Goal: Task Accomplishment & Management: Manage account settings

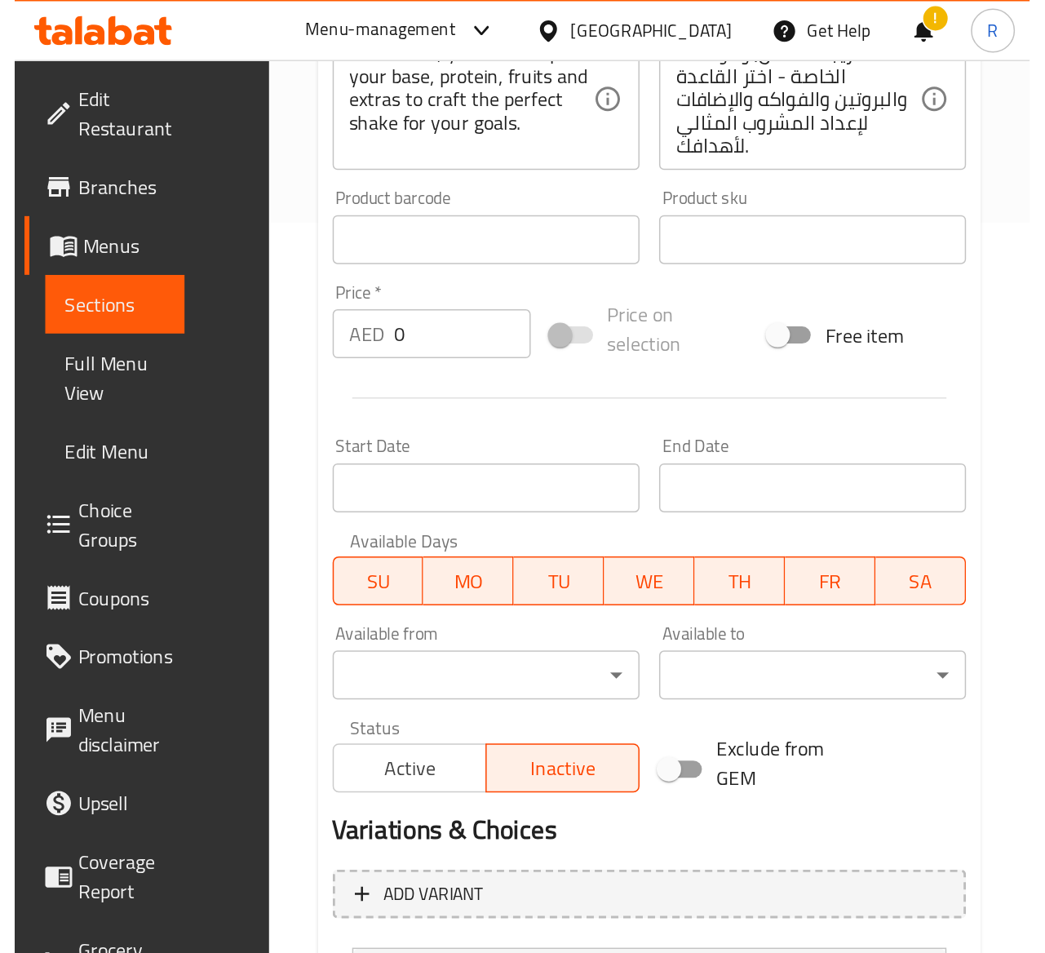
scroll to position [251, 0]
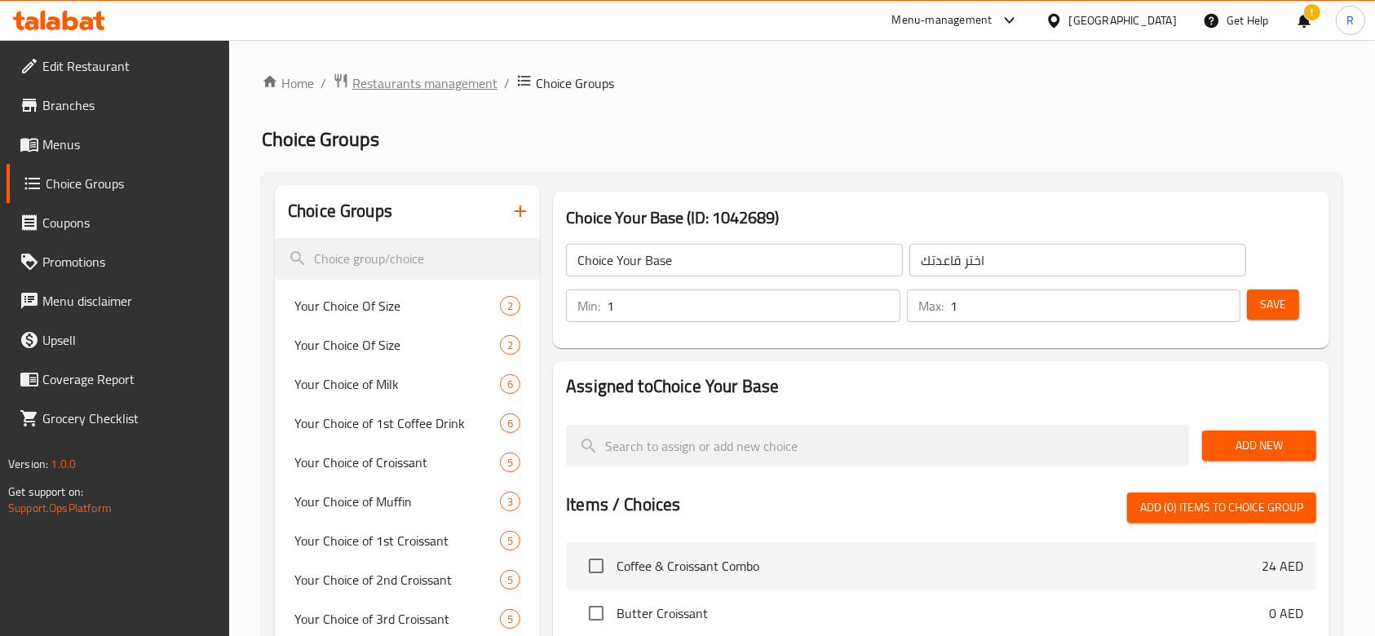
click at [436, 80] on span "Restaurants management" at bounding box center [424, 83] width 145 height 20
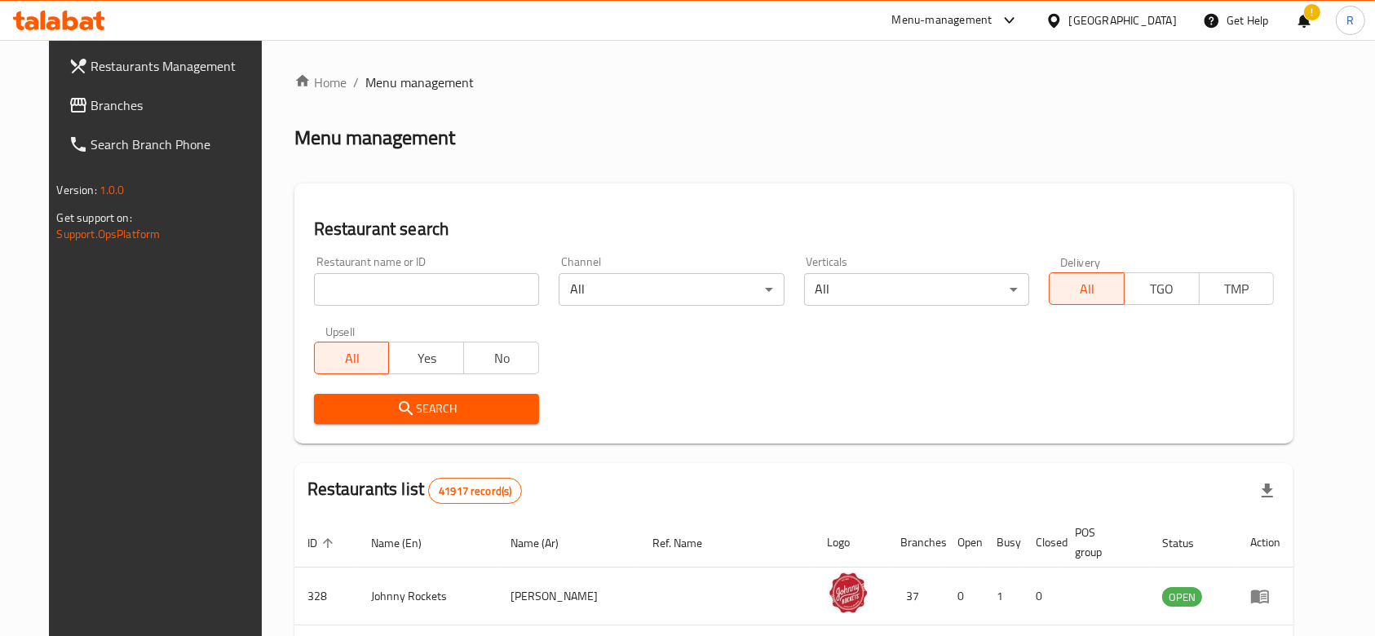
click at [371, 88] on span "Menu management" at bounding box center [419, 83] width 108 height 20
click at [294, 86] on link "Home" at bounding box center [320, 83] width 52 height 20
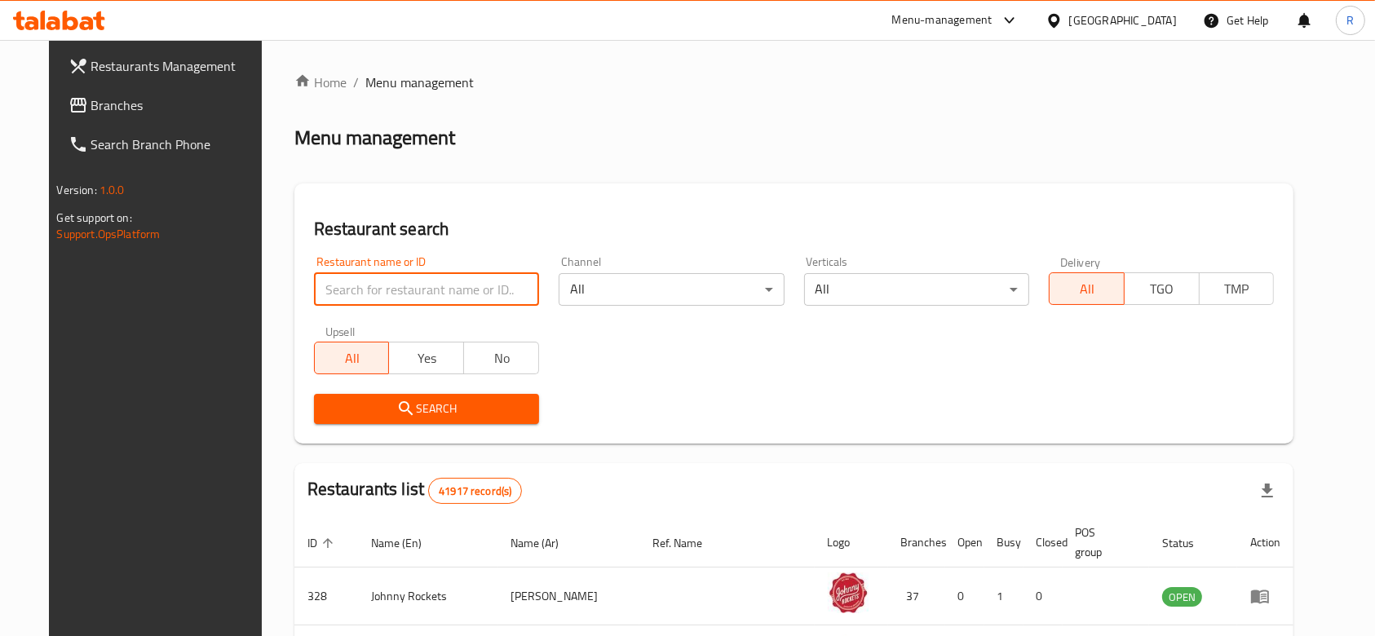
click at [437, 281] on input "search" at bounding box center [426, 289] width 225 height 33
type input "everyday roastery"
click button "Search" at bounding box center [426, 409] width 225 height 30
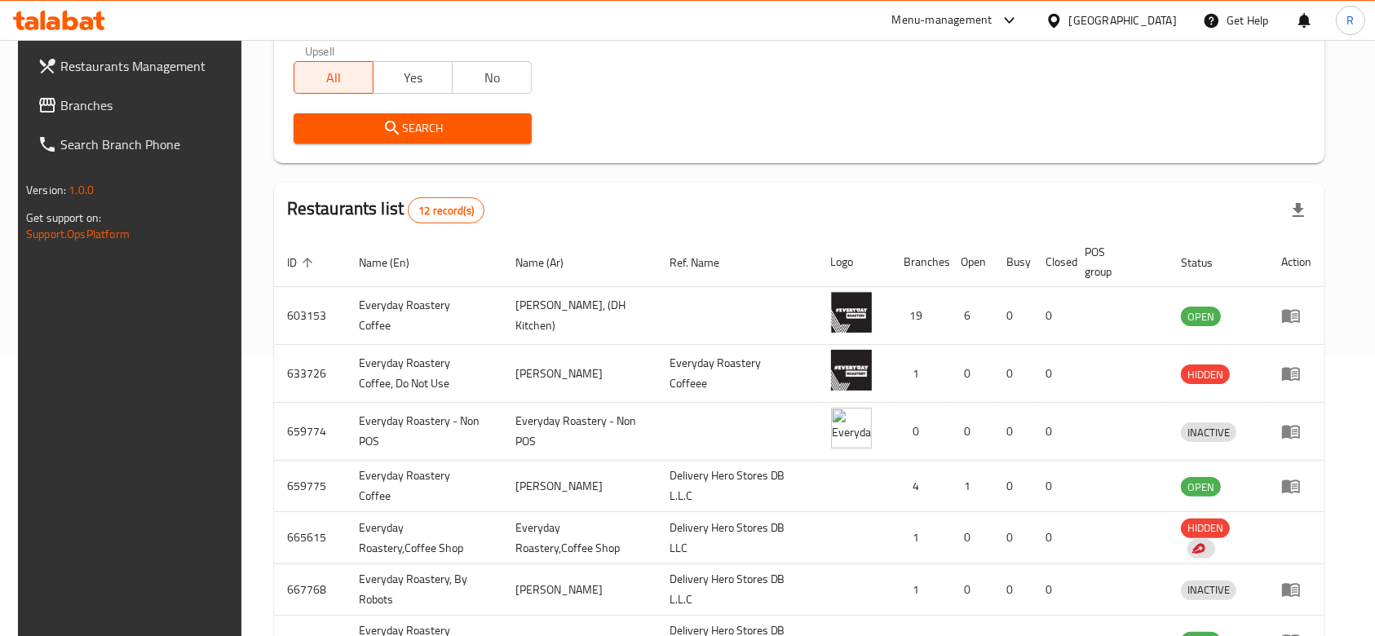
scroll to position [333, 0]
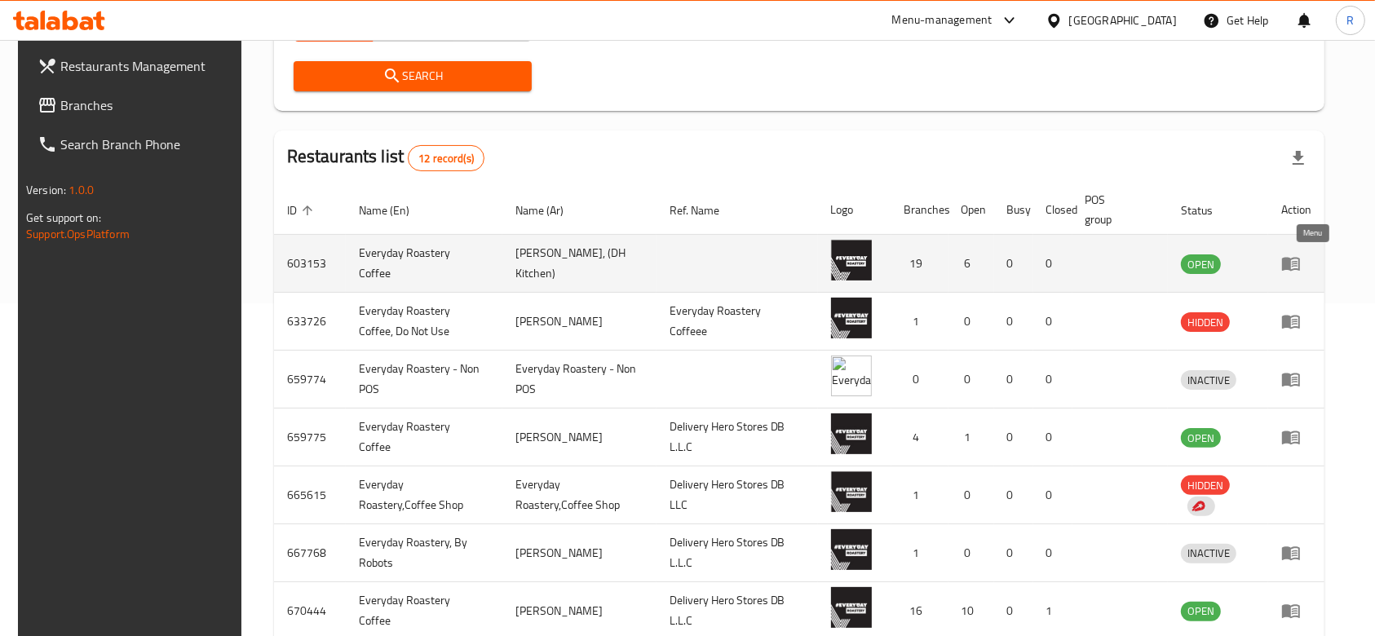
click at [1301, 257] on icon "enhanced table" at bounding box center [1291, 264] width 20 height 20
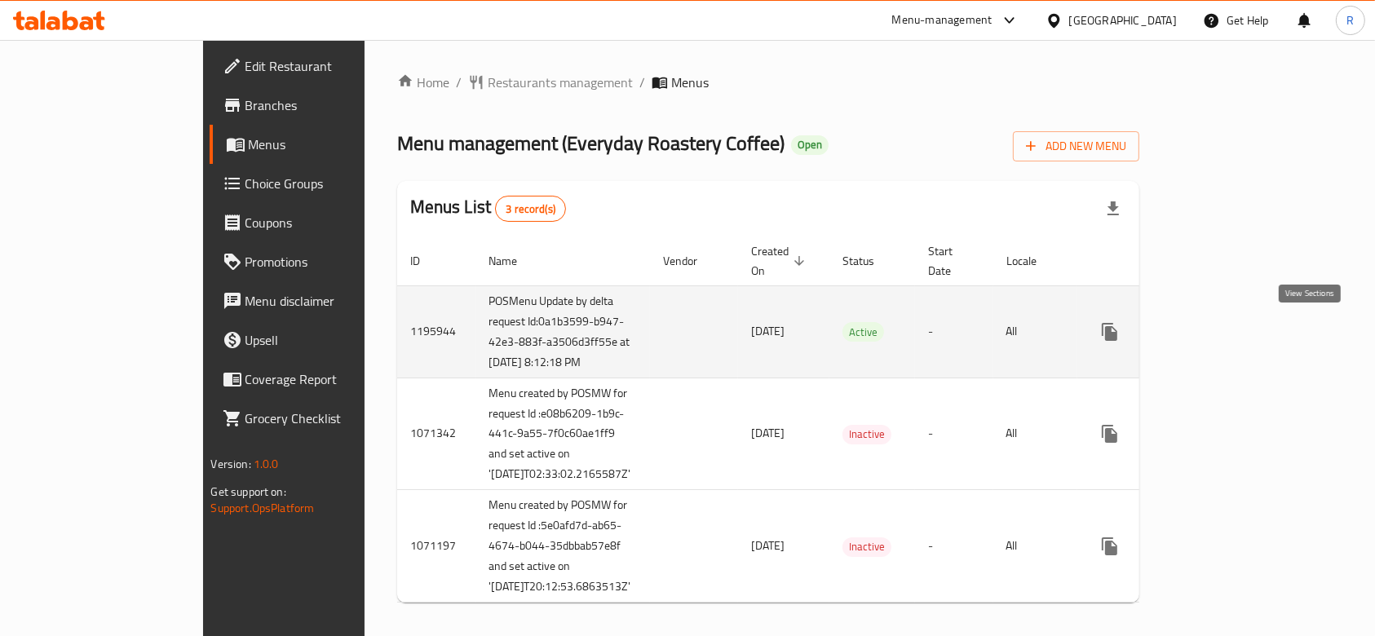
click at [1235, 339] on icon "enhanced table" at bounding box center [1227, 332] width 15 height 15
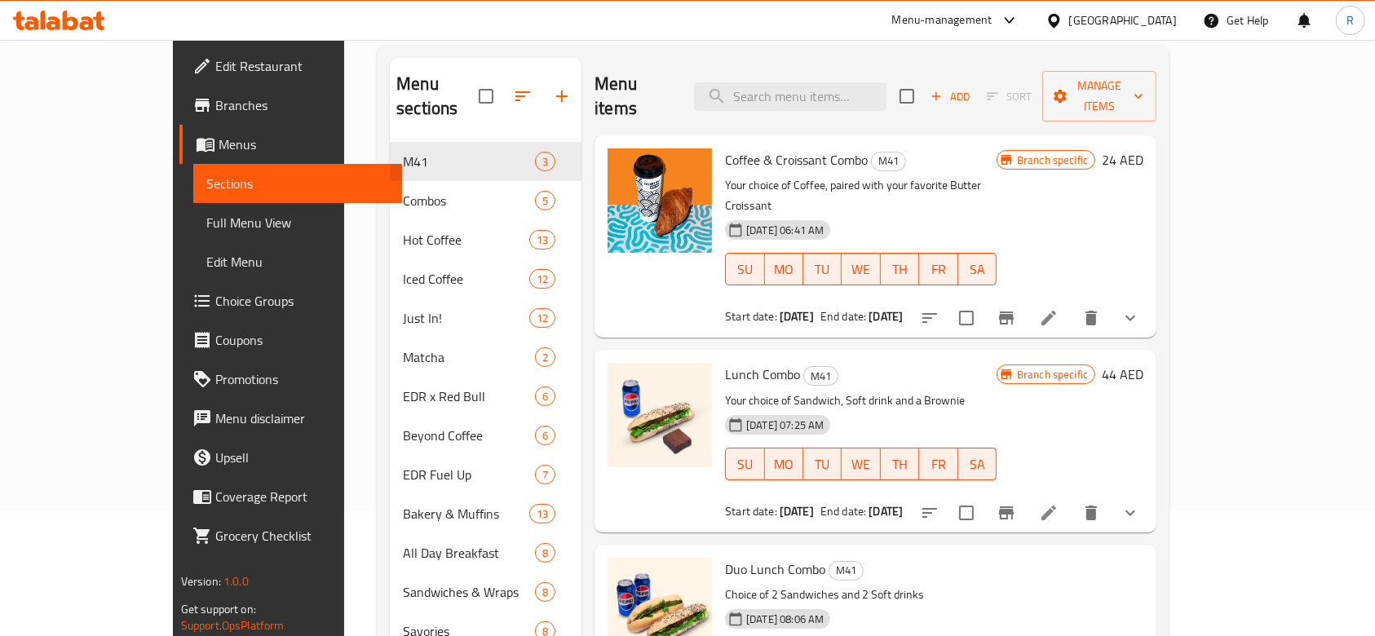
scroll to position [139, 0]
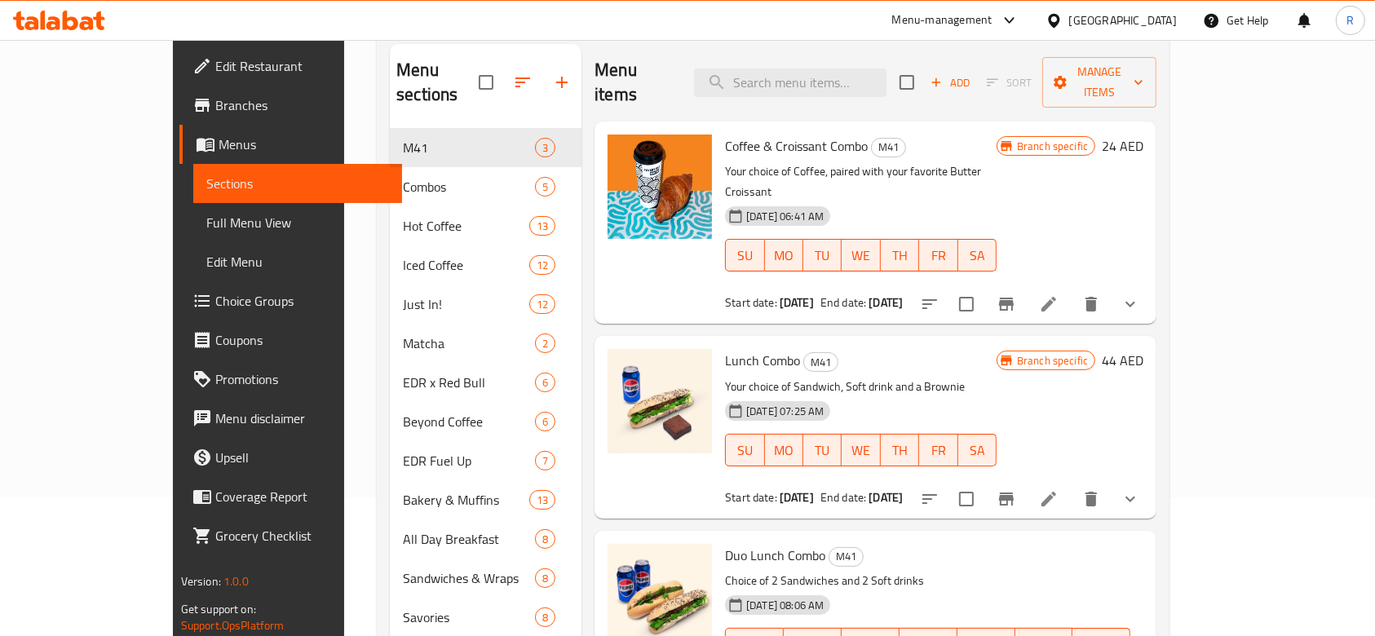
click at [215, 297] on span "Choice Groups" at bounding box center [302, 301] width 175 height 20
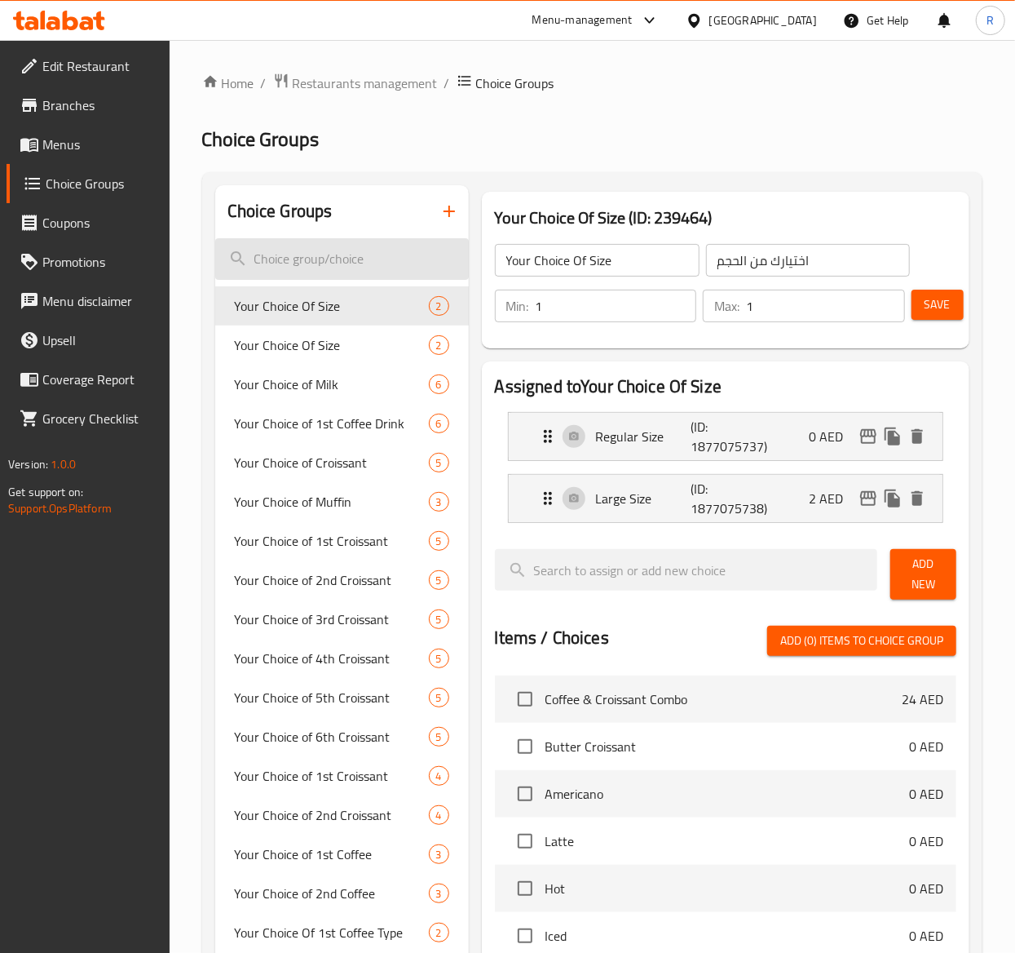
click at [315, 254] on input "search" at bounding box center [342, 259] width 254 height 42
click at [316, 251] on input "search" at bounding box center [342, 259] width 254 height 42
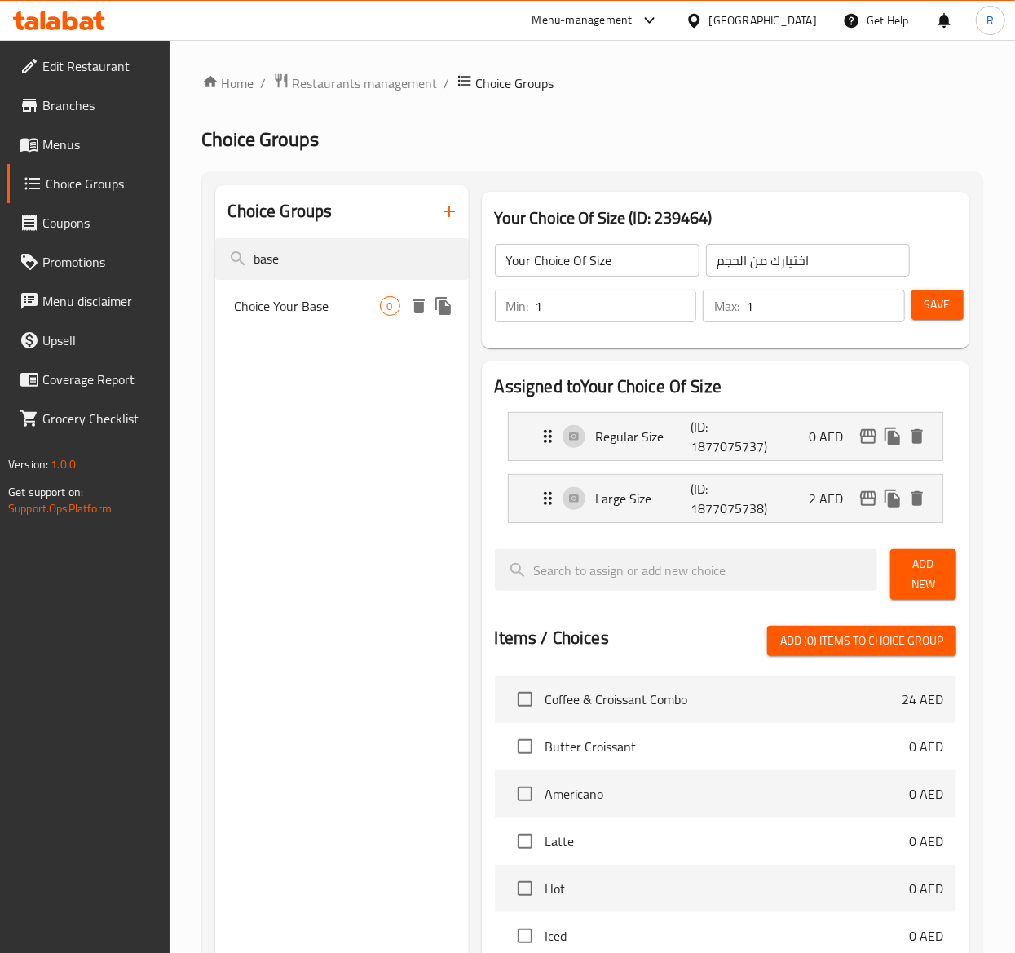
type input "base"
click at [331, 298] on span "Choice Your Base" at bounding box center [307, 306] width 145 height 20
type input "Choice Your Base"
type input "اختر قاعدتك"
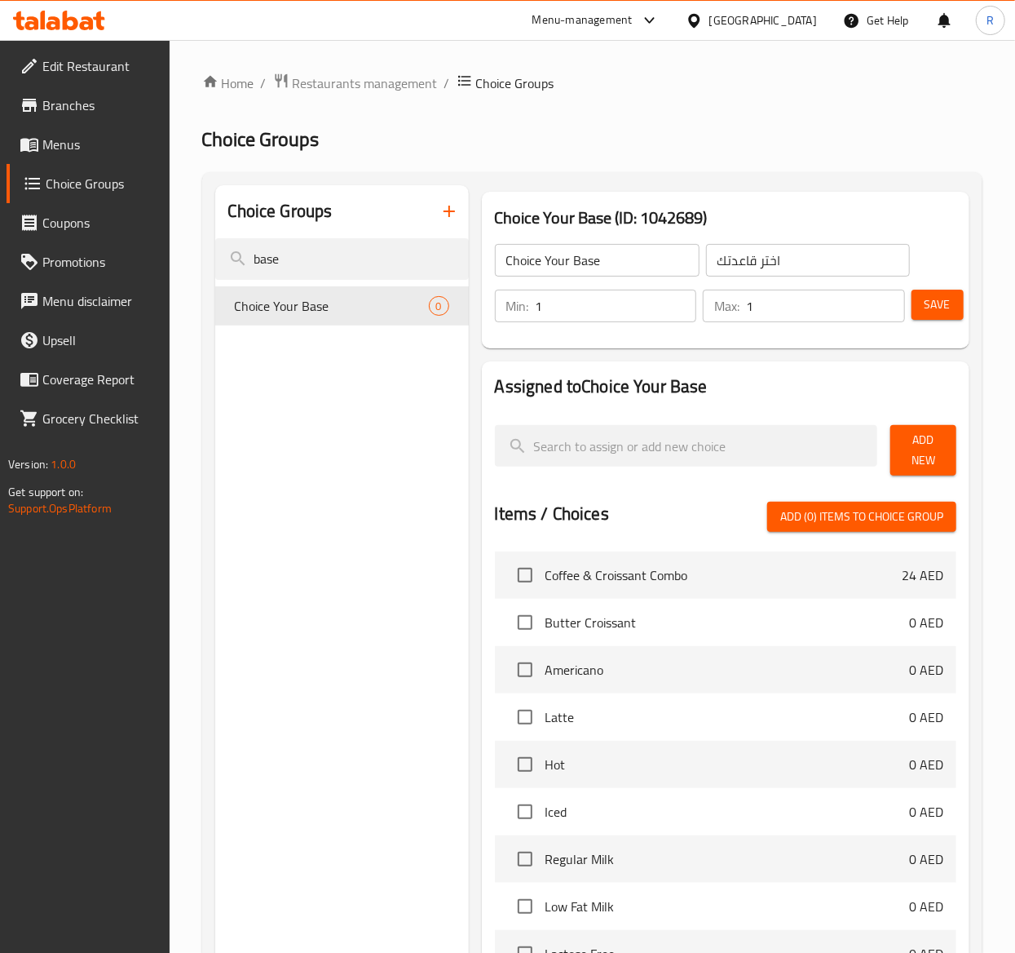
click at [938, 440] on span "Add New" at bounding box center [924, 450] width 40 height 41
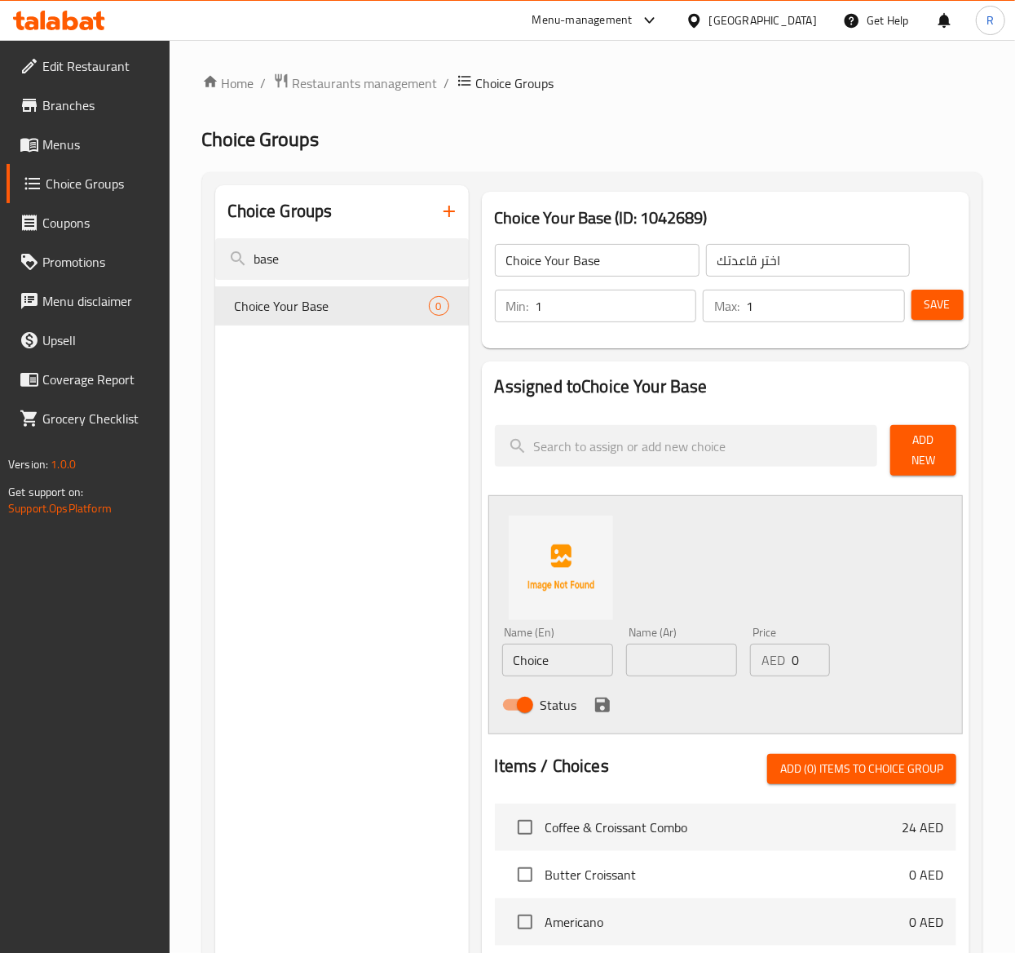
click at [581, 635] on input "Choice" at bounding box center [557, 659] width 111 height 33
drag, startPoint x: 563, startPoint y: 665, endPoint x: 424, endPoint y: 629, distance: 143.2
click at [424, 629] on div "Choice Groups base Choice Your Base 0 Choice Your Base (ID: 1042689) Choice You…" at bounding box center [595, 843] width 761 height 1317
paste input "Still Water"
drag, startPoint x: 573, startPoint y: 666, endPoint x: 455, endPoint y: 626, distance: 124.1
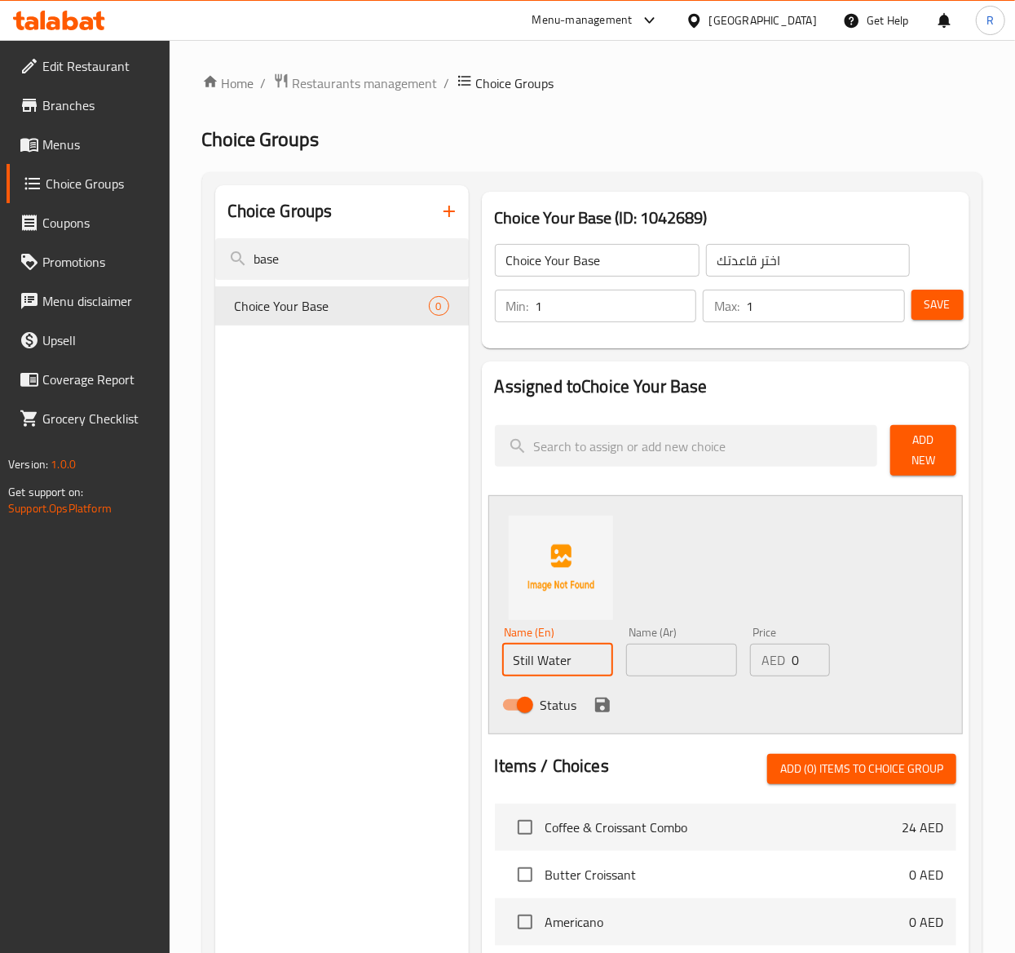
click at [455, 626] on div "Choice Groups base Choice Your Base 0 Choice Your Base (ID: 1042689) Choice You…" at bounding box center [595, 843] width 761 height 1317
type input "Still Water"
click at [674, 635] on input "text" at bounding box center [681, 659] width 111 height 33
paste input "مياه راكدة"
type input "مياه راكدة"
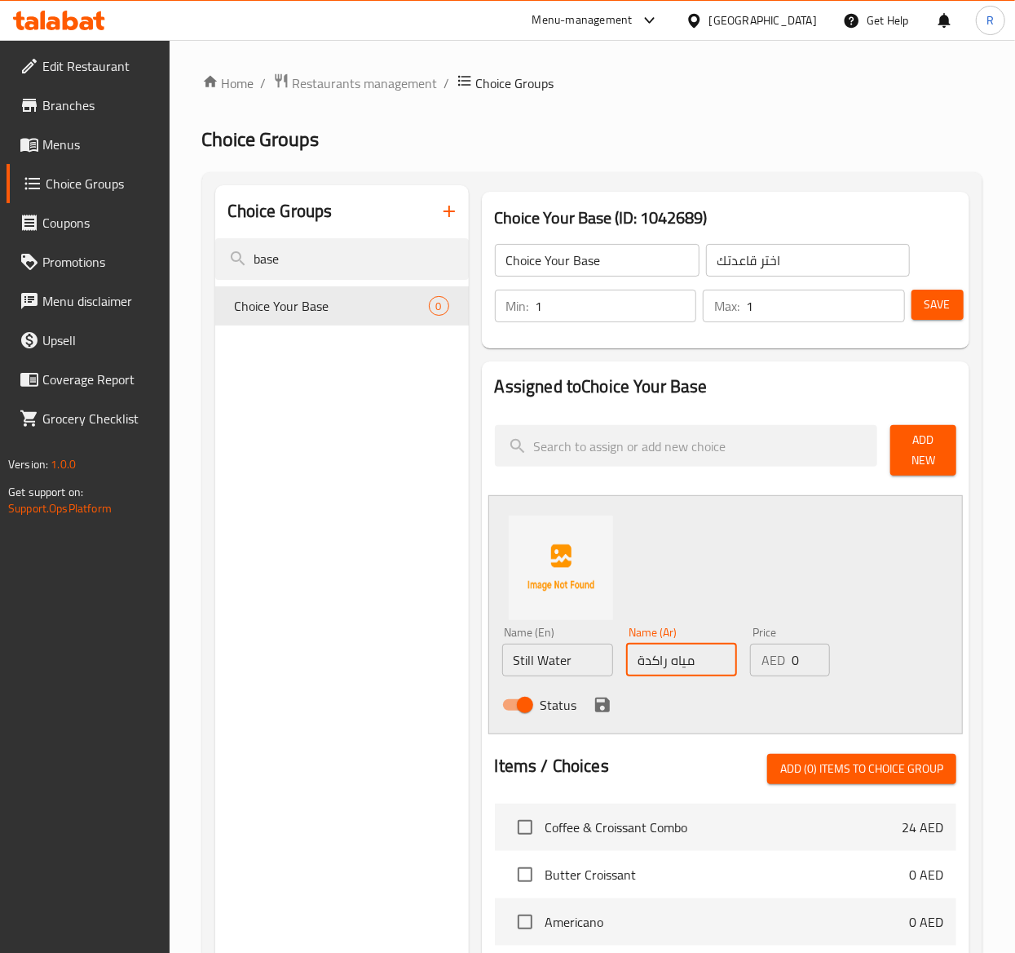
click at [598, 635] on icon "save" at bounding box center [602, 704] width 15 height 15
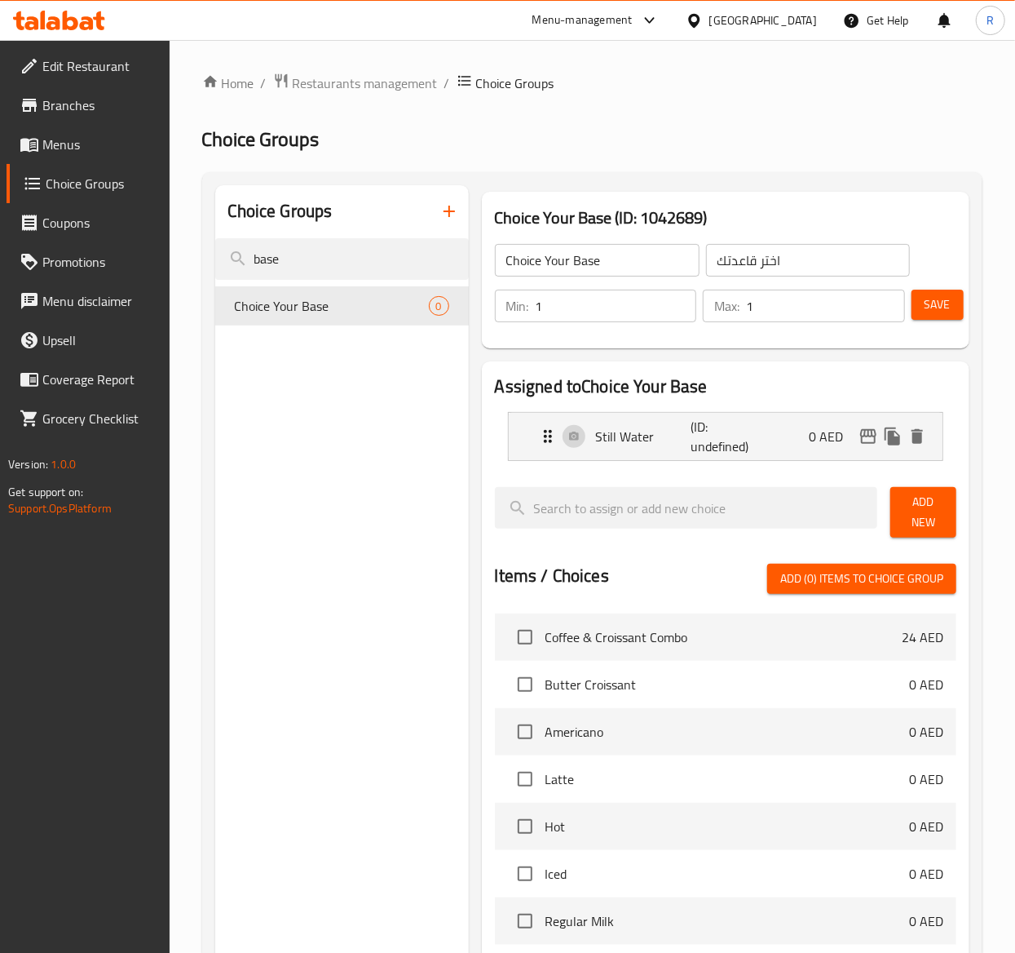
click at [912, 515] on span "Add New" at bounding box center [924, 512] width 40 height 41
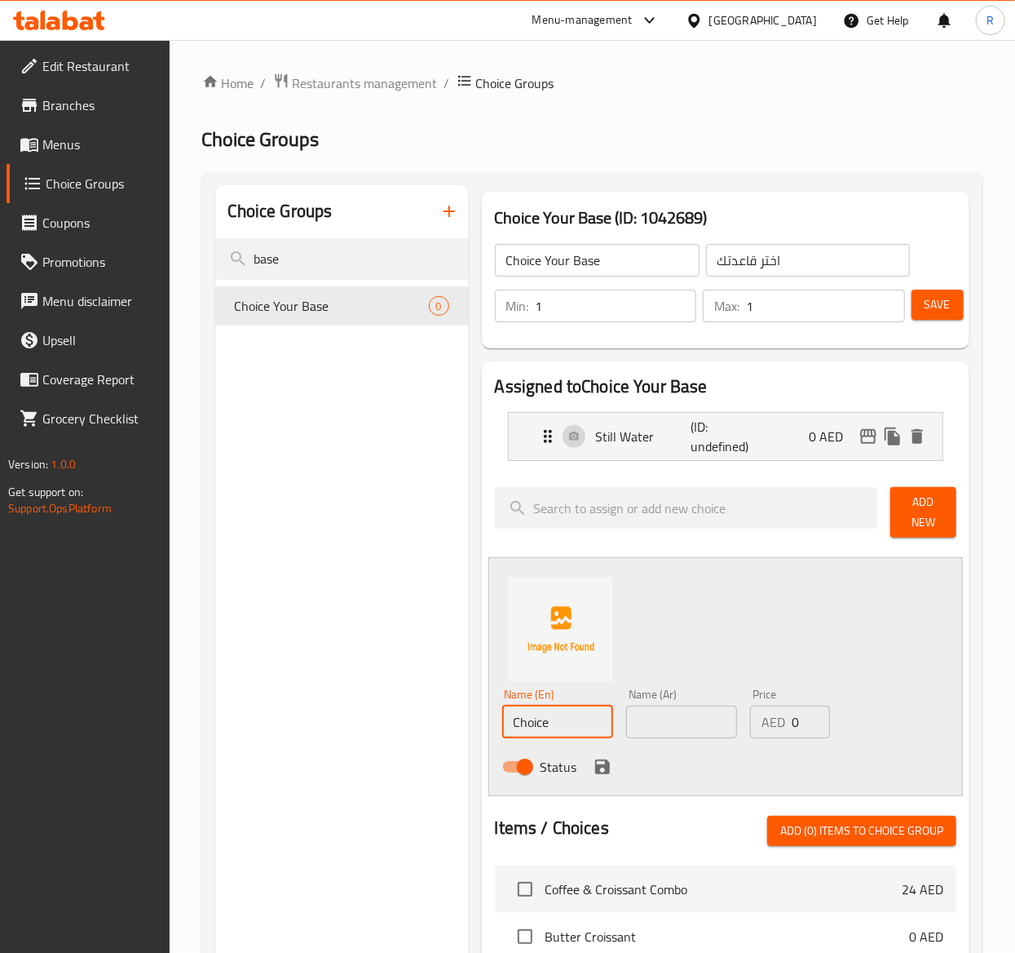
drag, startPoint x: 566, startPoint y: 727, endPoint x: 241, endPoint y: 633, distance: 338.1
click at [241, 633] on div "Choice Groups base Choice Your Base 0 Choice Your Base (ID: 1042689) Choice You…" at bounding box center [595, 874] width 761 height 1379
paste input "Regular Milk"
type input "Regular Milk"
click at [657, 635] on input "text" at bounding box center [681, 721] width 111 height 33
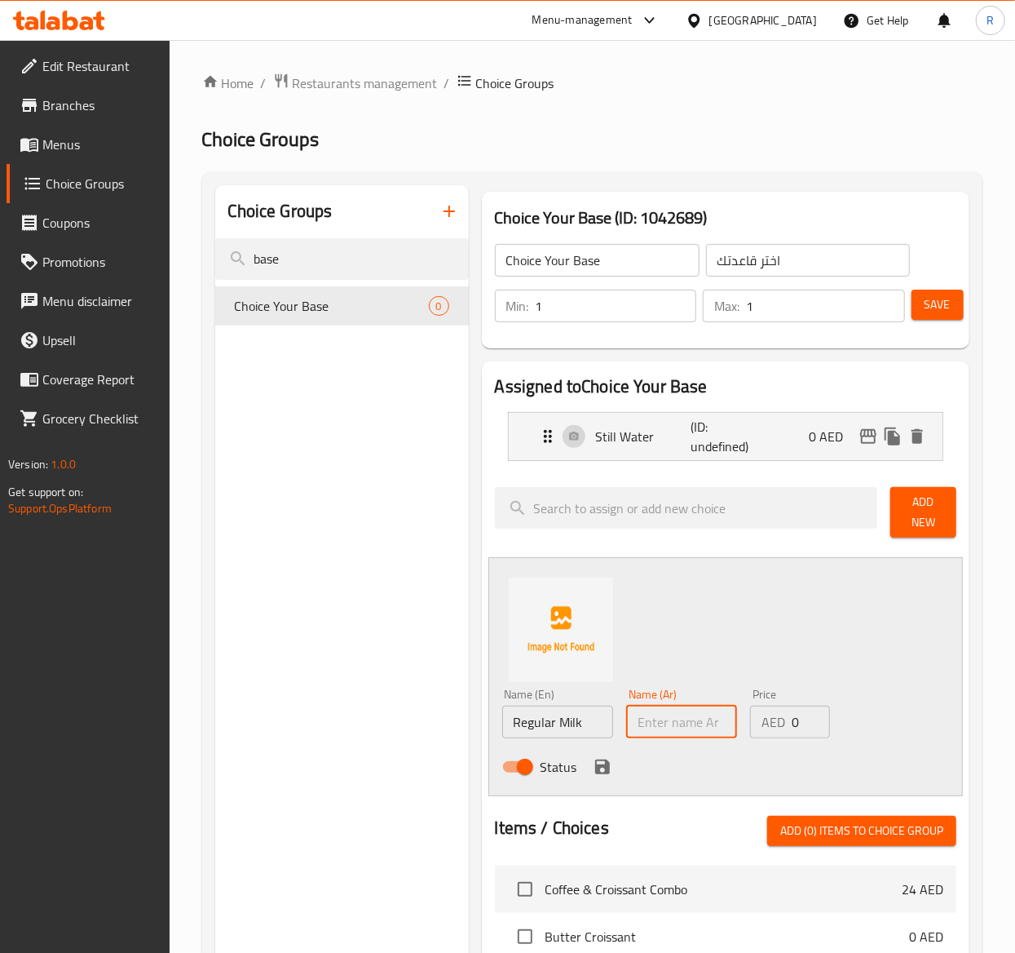
paste input "الحليب العادي"
type input "الحليب العادي"
click at [798, 635] on input "0" at bounding box center [811, 721] width 38 height 33
type input "10"
click at [593, 635] on icon "save" at bounding box center [603, 767] width 20 height 20
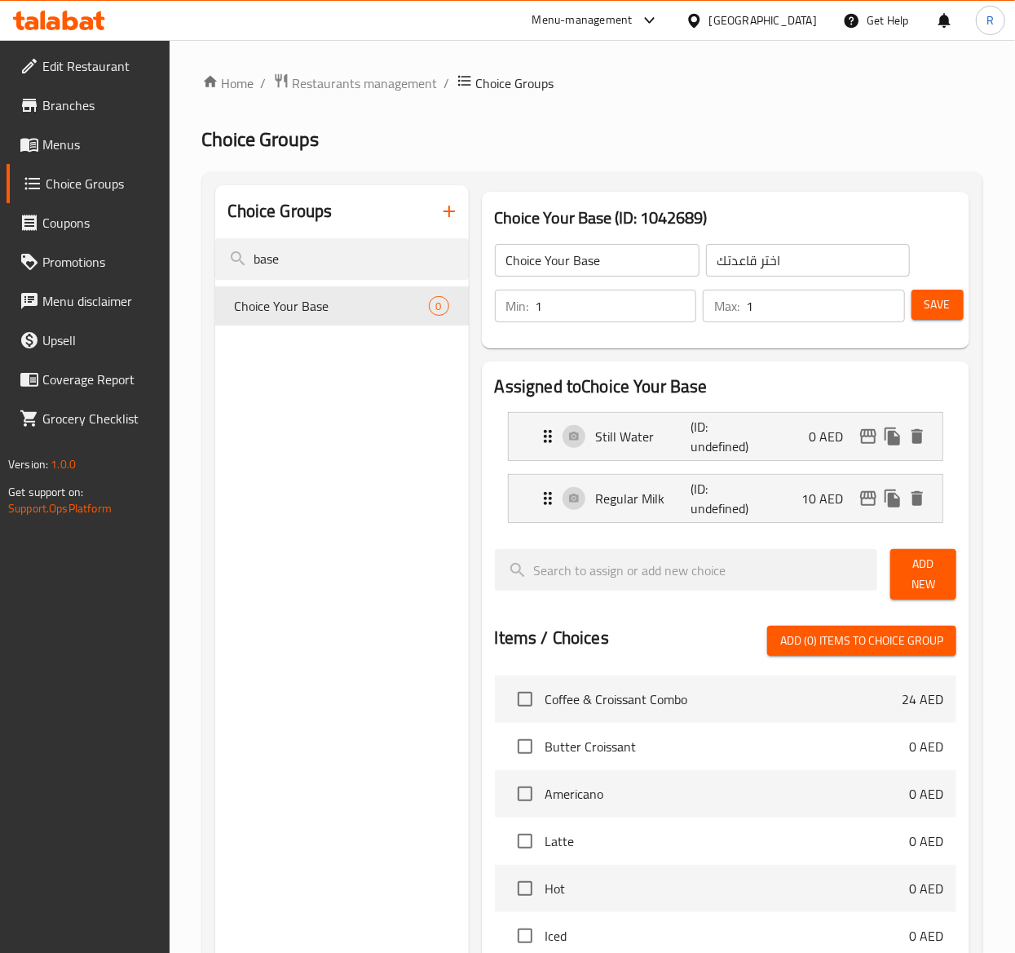
click at [940, 571] on span "Add New" at bounding box center [924, 574] width 40 height 41
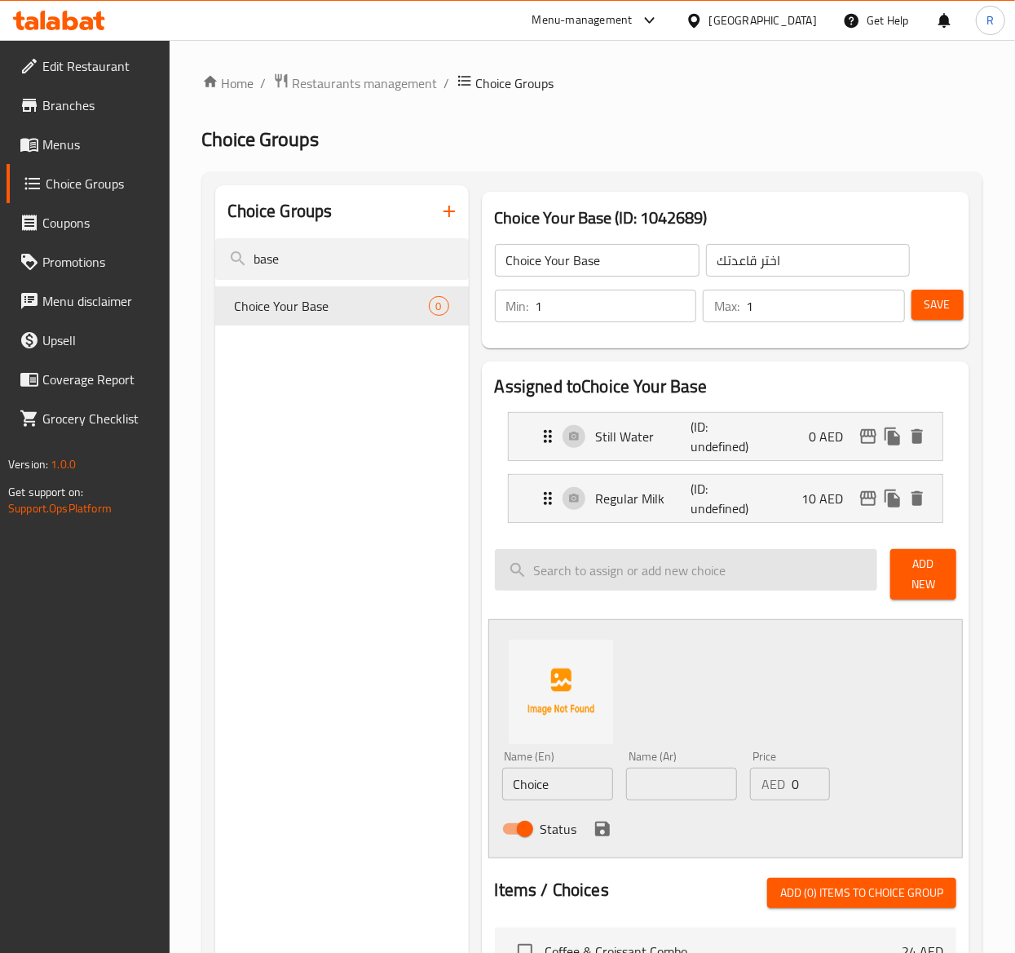
click at [633, 571] on input "search" at bounding box center [686, 570] width 383 height 42
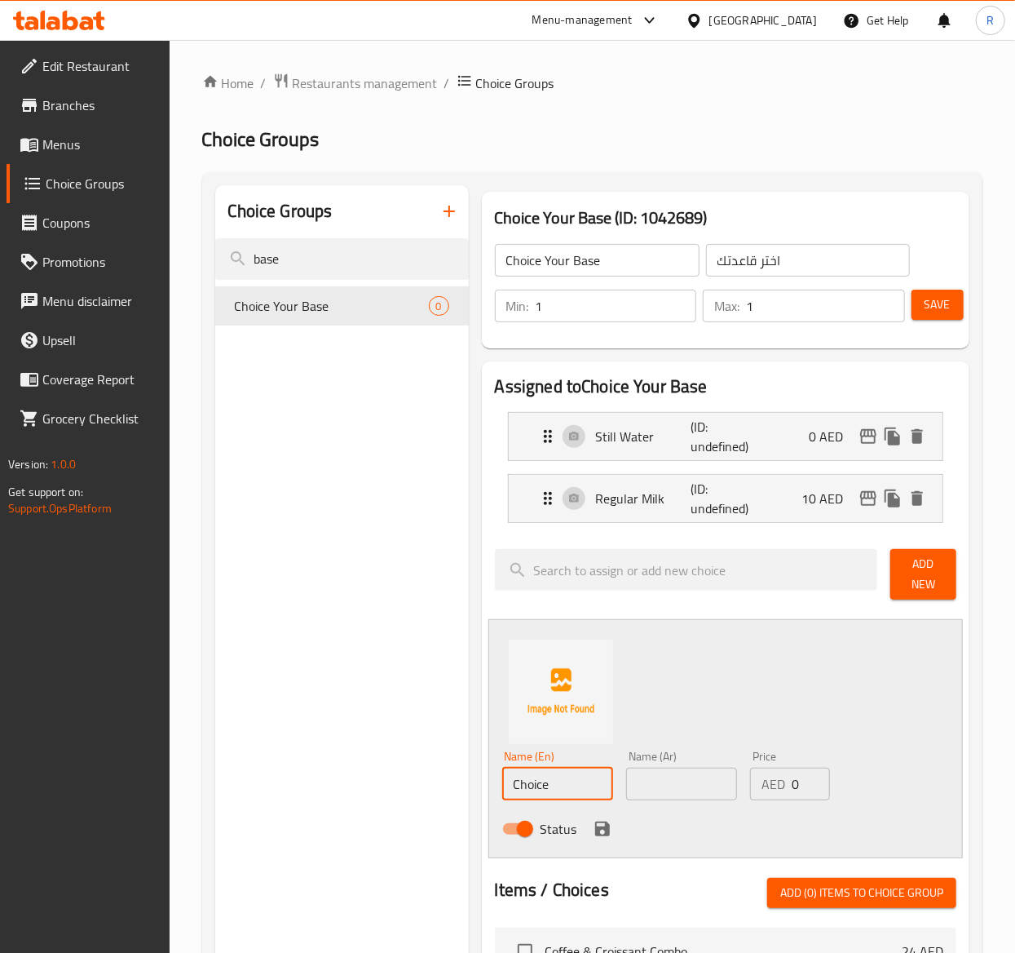
drag, startPoint x: 577, startPoint y: 780, endPoint x: 334, endPoint y: 711, distance: 252.5
click at [351, 635] on div "Choice Groups base Choice Your Base 0 Choice Your Base (ID: 1042689) Choice You…" at bounding box center [595, 905] width 761 height 1441
paste input "Low Fat Milk"
type input "Low Fat Milk"
click at [666, 635] on input "text" at bounding box center [681, 783] width 111 height 33
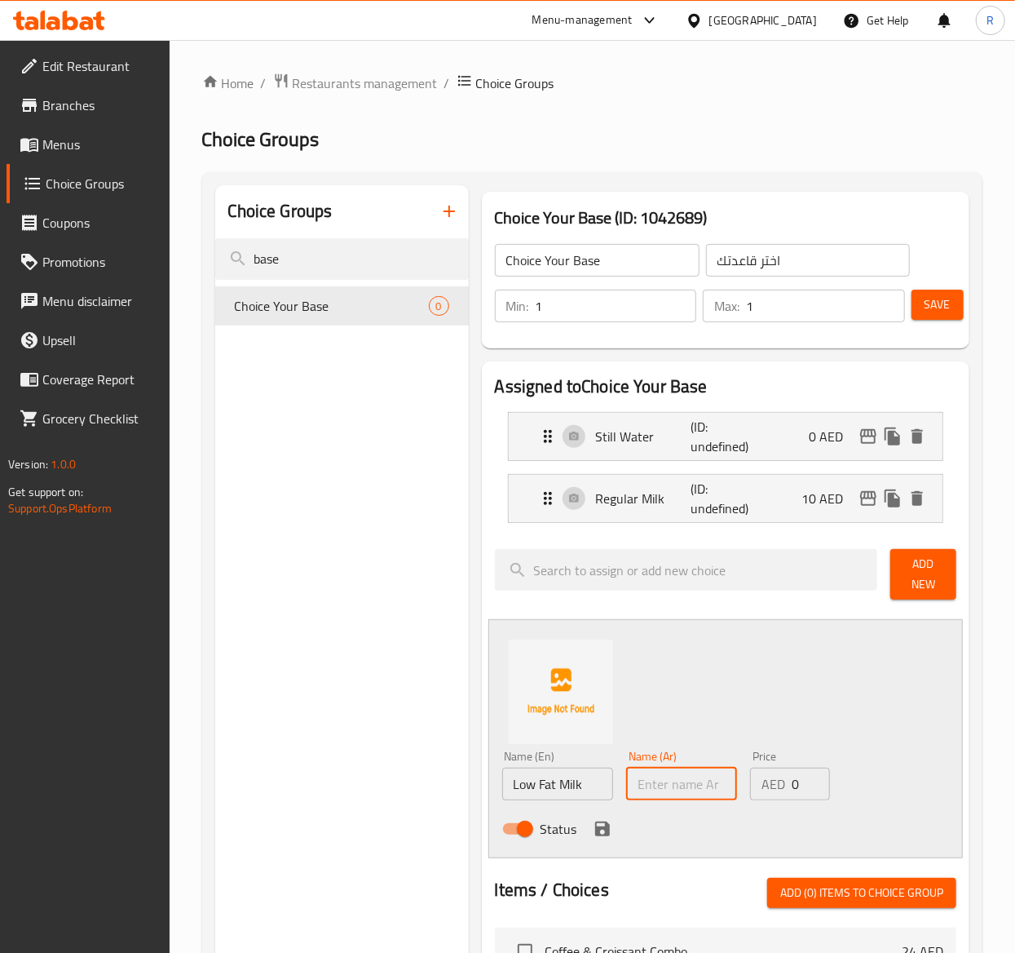
paste input "حليب قليل الدسم"
type input "حليب قليل الدسم"
type input "2"
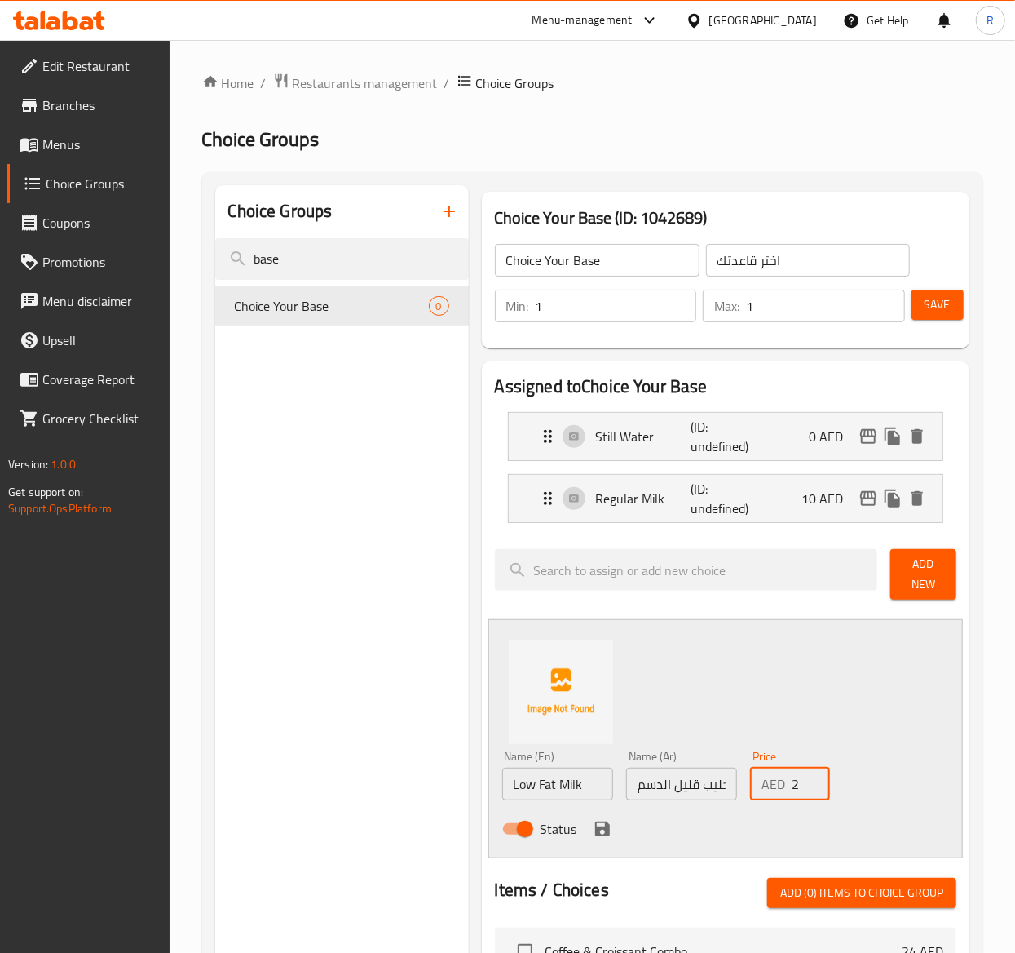
click at [816, 635] on input "2" at bounding box center [811, 783] width 38 height 33
type input "12"
click at [601, 635] on icon "save" at bounding box center [603, 829] width 20 height 20
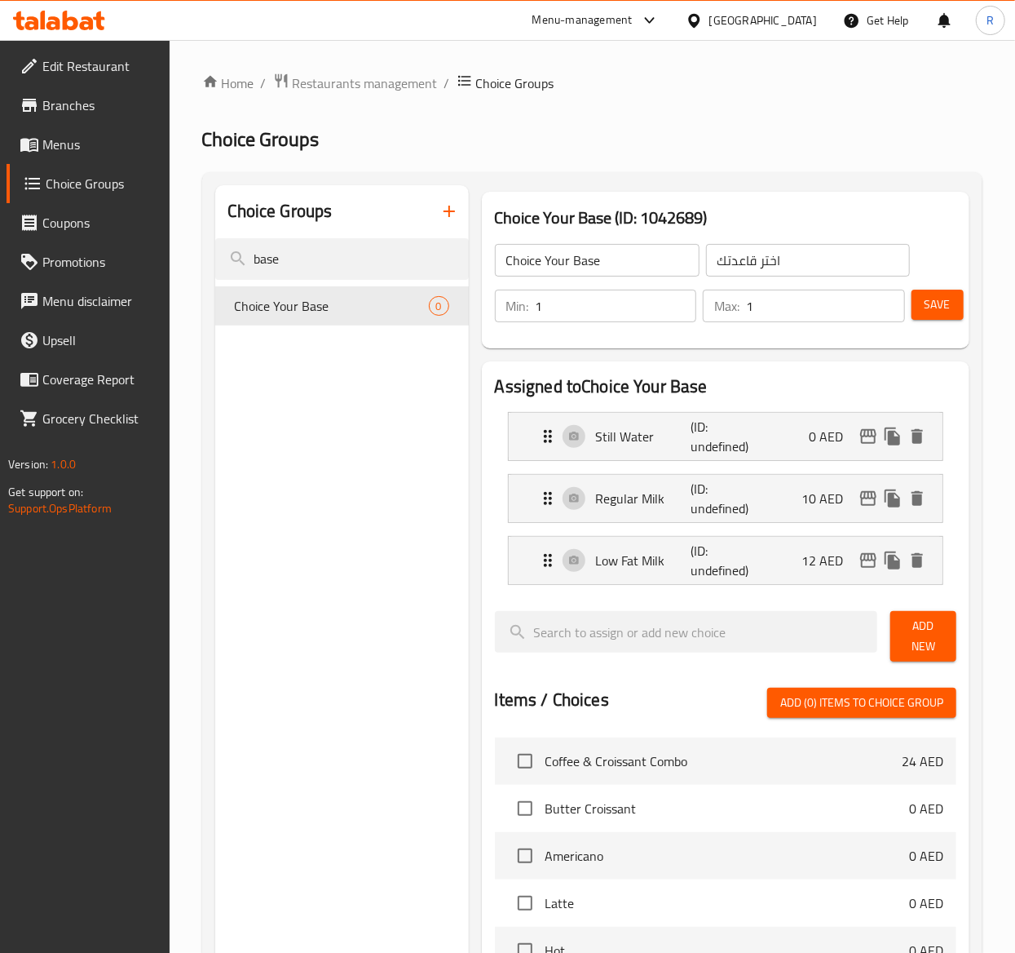
click at [908, 635] on button "Add New" at bounding box center [924, 636] width 66 height 51
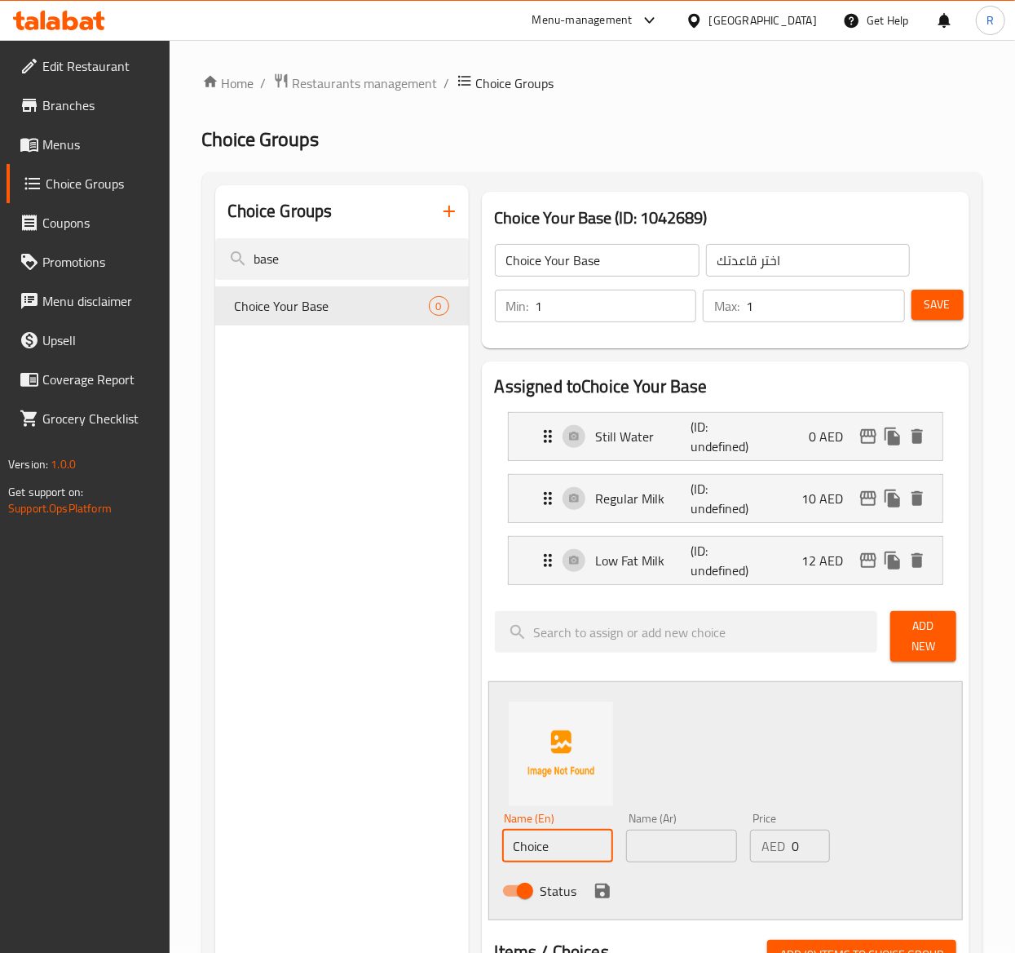
drag, startPoint x: 579, startPoint y: 851, endPoint x: 262, endPoint y: 785, distance: 323.9
click at [262, 635] on div "Choice Groups base Choice Your Base 0 Choice Your Base (ID: 1042689) Choice You…" at bounding box center [595, 936] width 761 height 1503
paste input "Lactose Free"
type input "Lactose Free"
click at [677, 635] on input "text" at bounding box center [681, 845] width 111 height 33
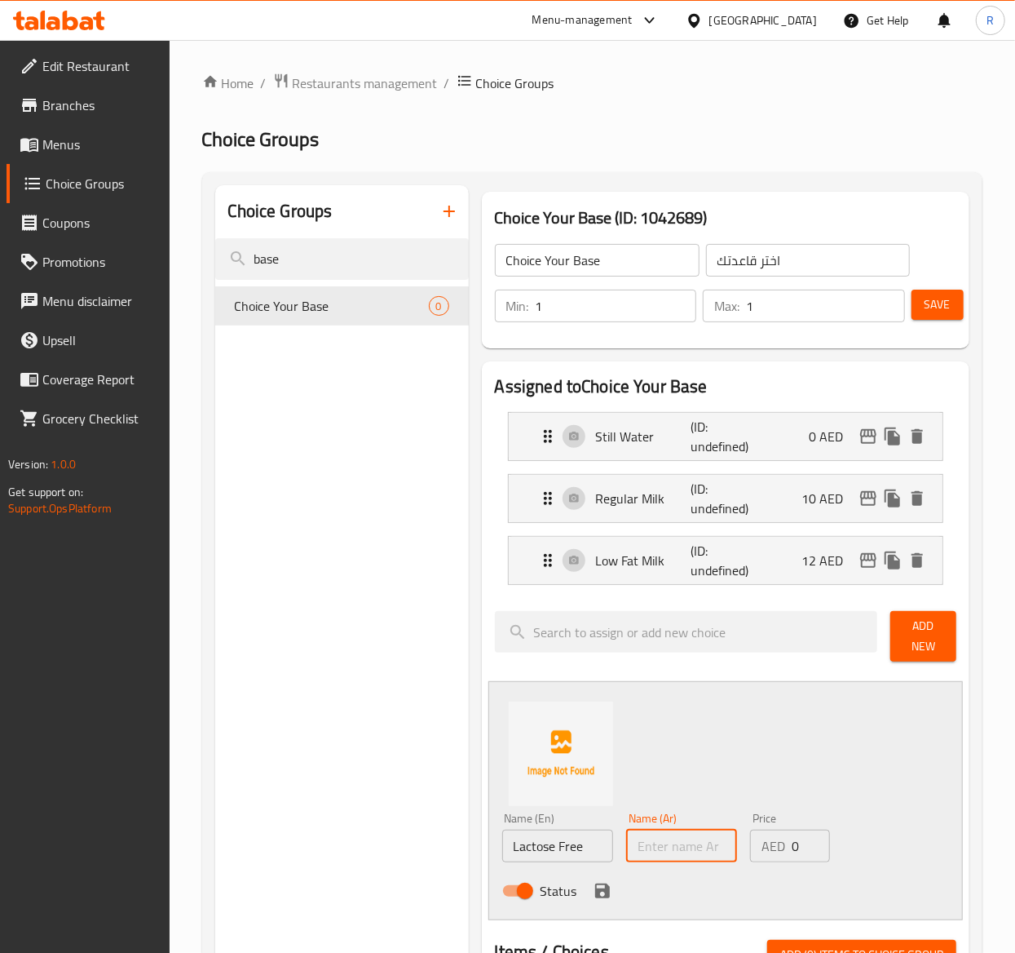
paste input "خالي من اللاكتوز"
type input "خالي من اللاكتوز"
click at [801, 635] on input "0" at bounding box center [811, 845] width 38 height 33
type input "12"
click at [595, 635] on icon "save" at bounding box center [602, 890] width 15 height 15
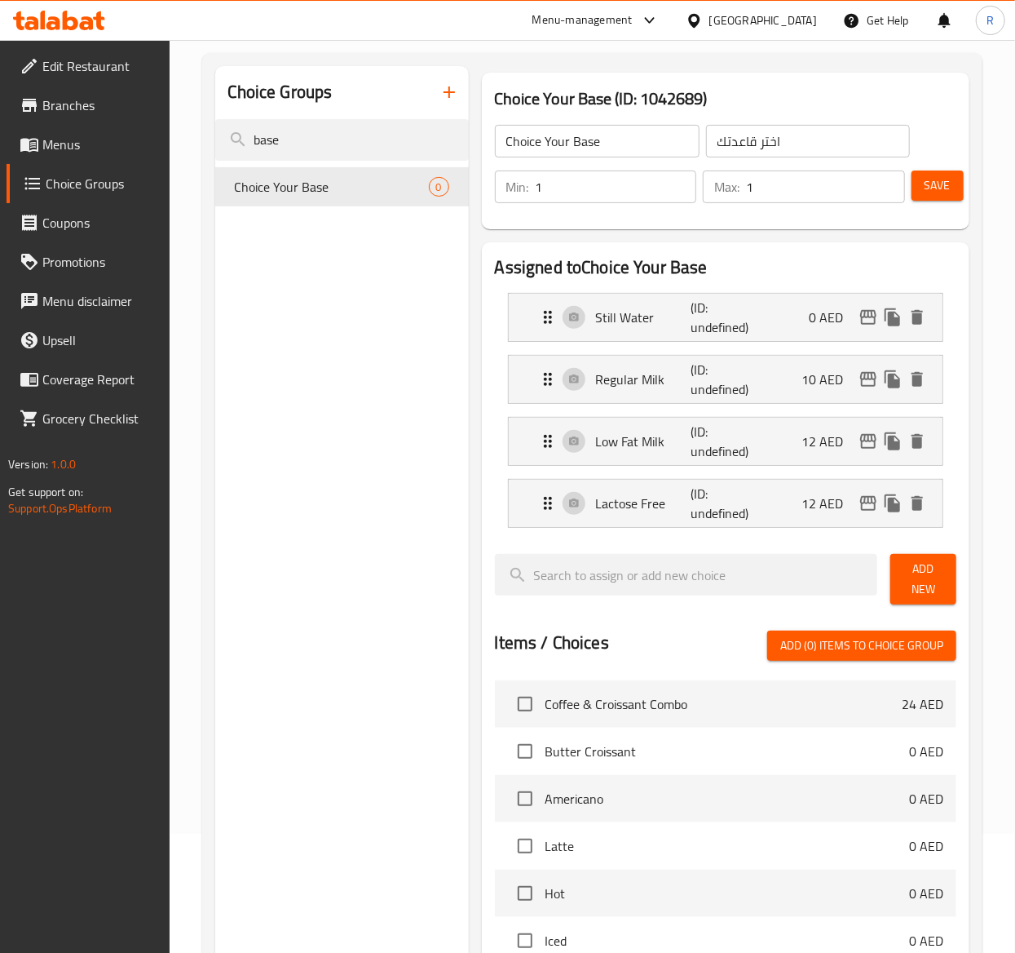
scroll to position [128, 0]
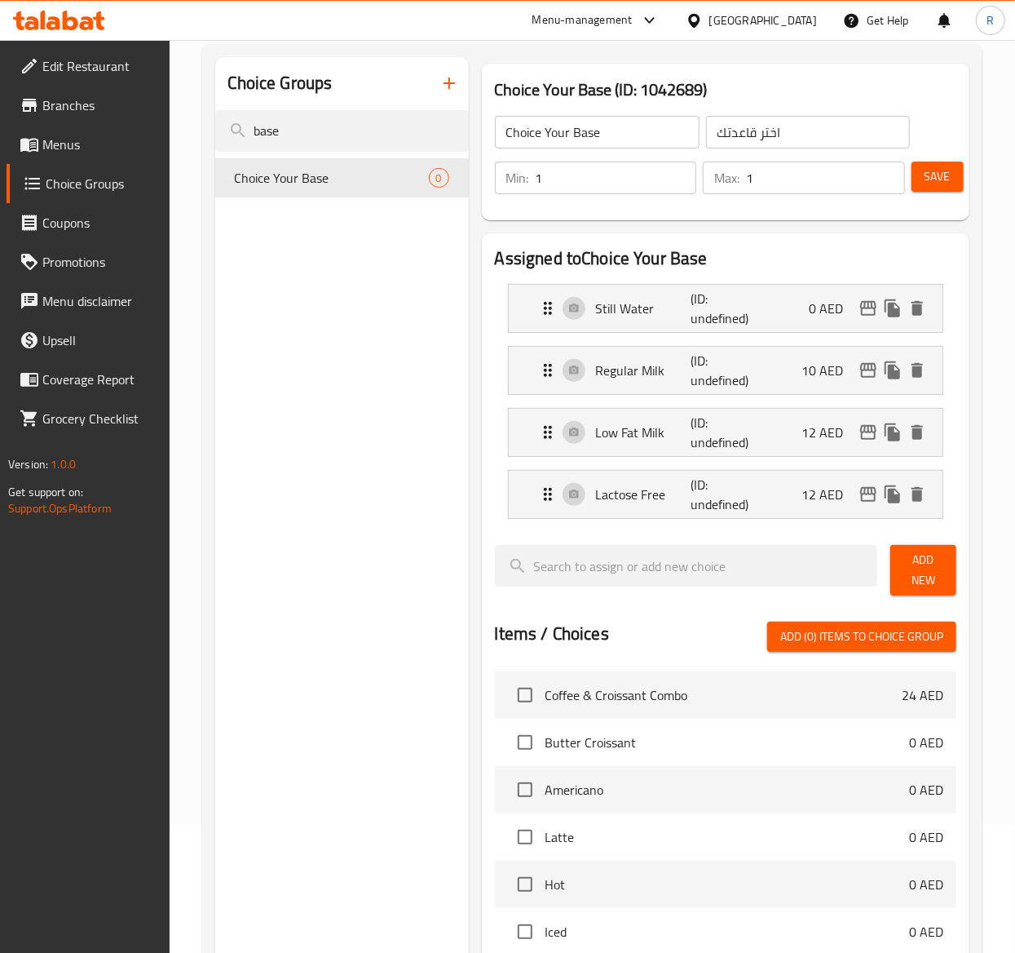
click at [918, 557] on span "Add New" at bounding box center [924, 570] width 40 height 41
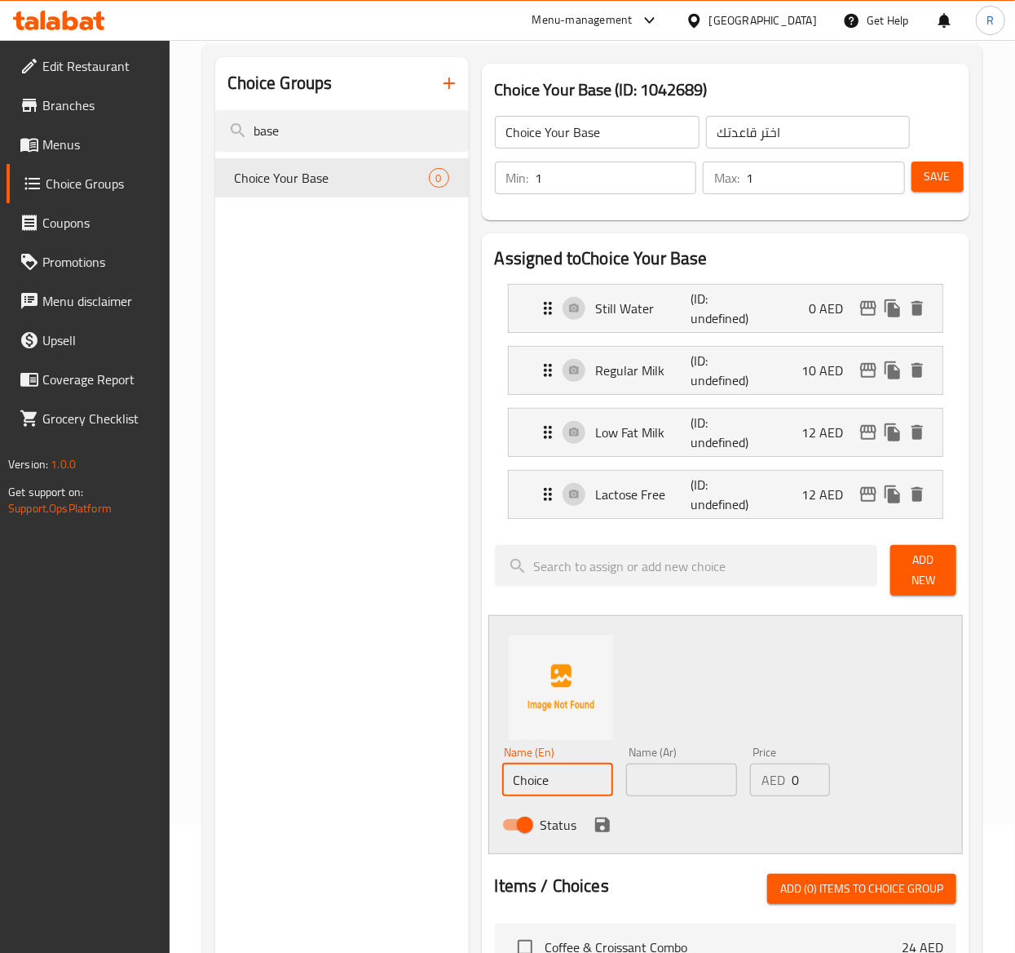
drag, startPoint x: 561, startPoint y: 781, endPoint x: 327, endPoint y: 645, distance: 270.8
click at [327, 635] on div "Choice Groups base Choice Your Base 0 Choice Your Base (ID: 1042689) Choice You…" at bounding box center [595, 839] width 761 height 1565
paste input "Almond Milk"
type input "Almond Milk"
click at [679, 635] on input "text" at bounding box center [681, 779] width 111 height 33
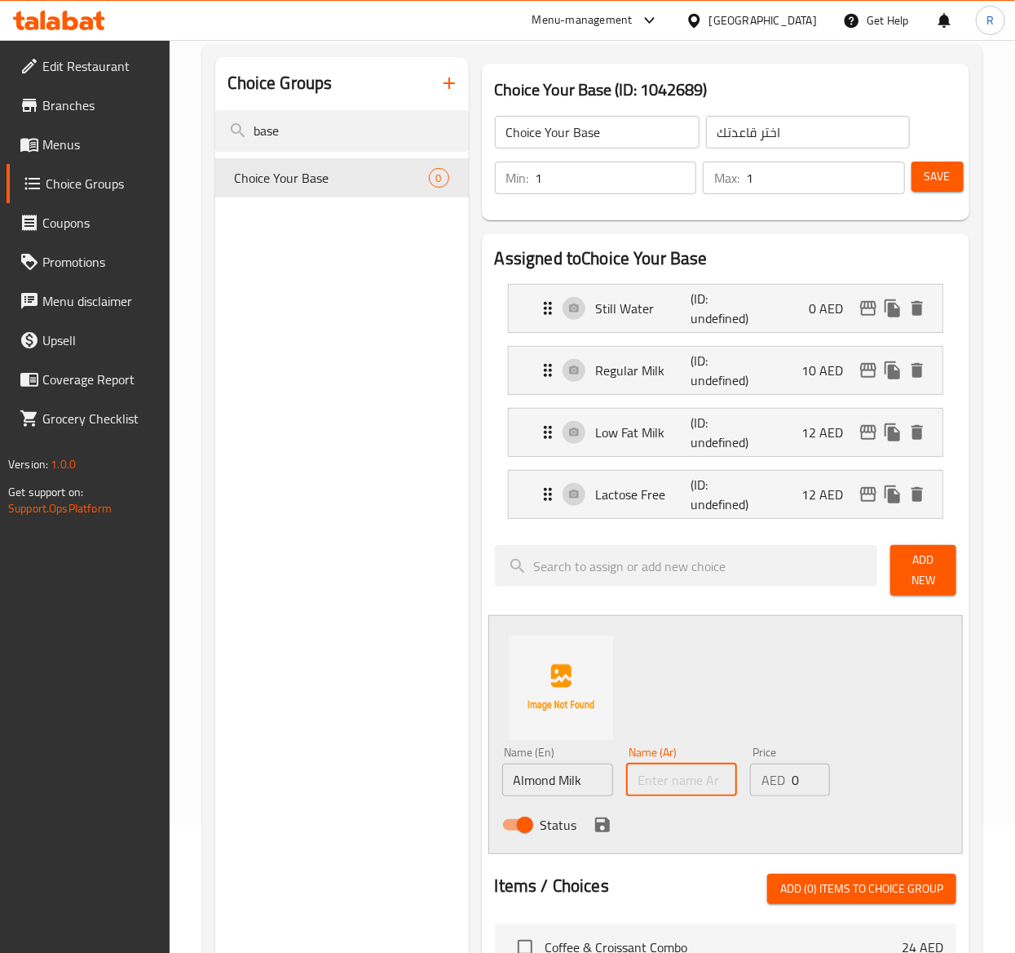
paste input "حليب اللوز"
type input "حليب اللوز"
click at [803, 635] on input "0" at bounding box center [811, 779] width 38 height 33
type input "15"
click at [599, 635] on icon "save" at bounding box center [603, 825] width 20 height 20
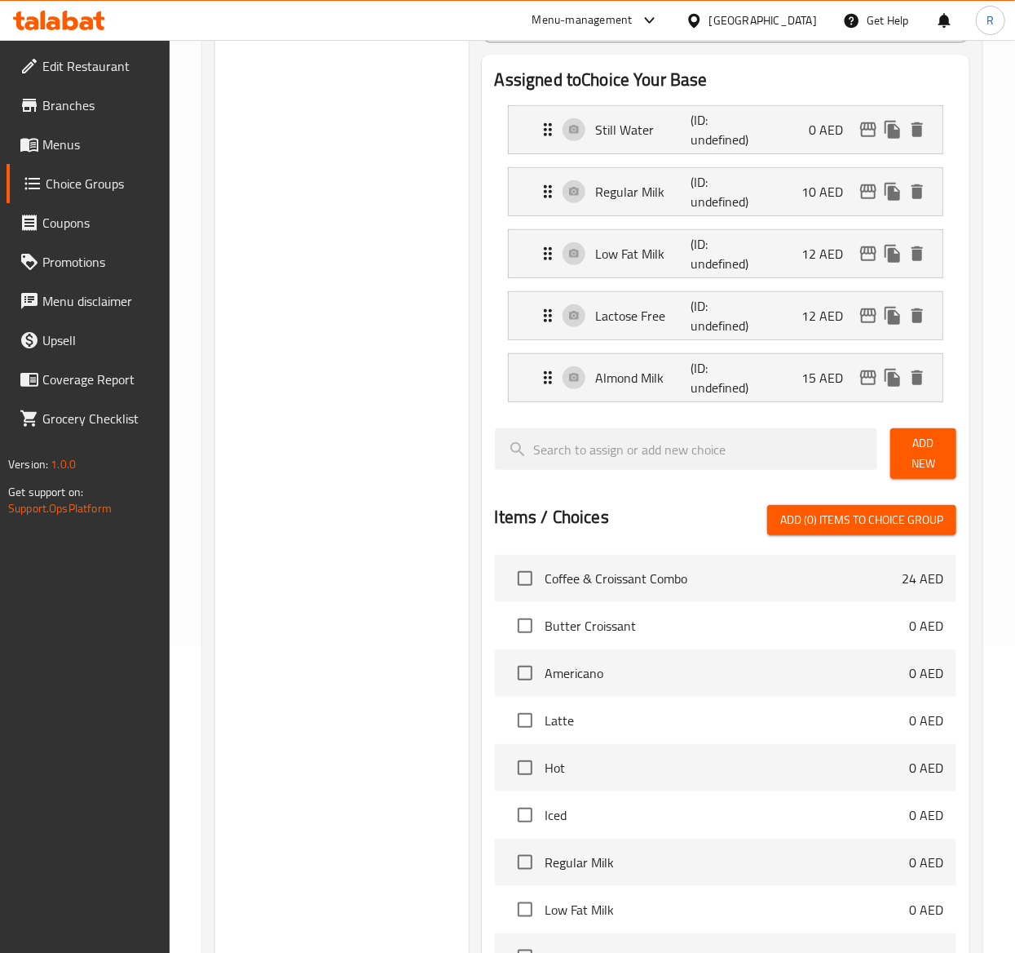
scroll to position [317, 0]
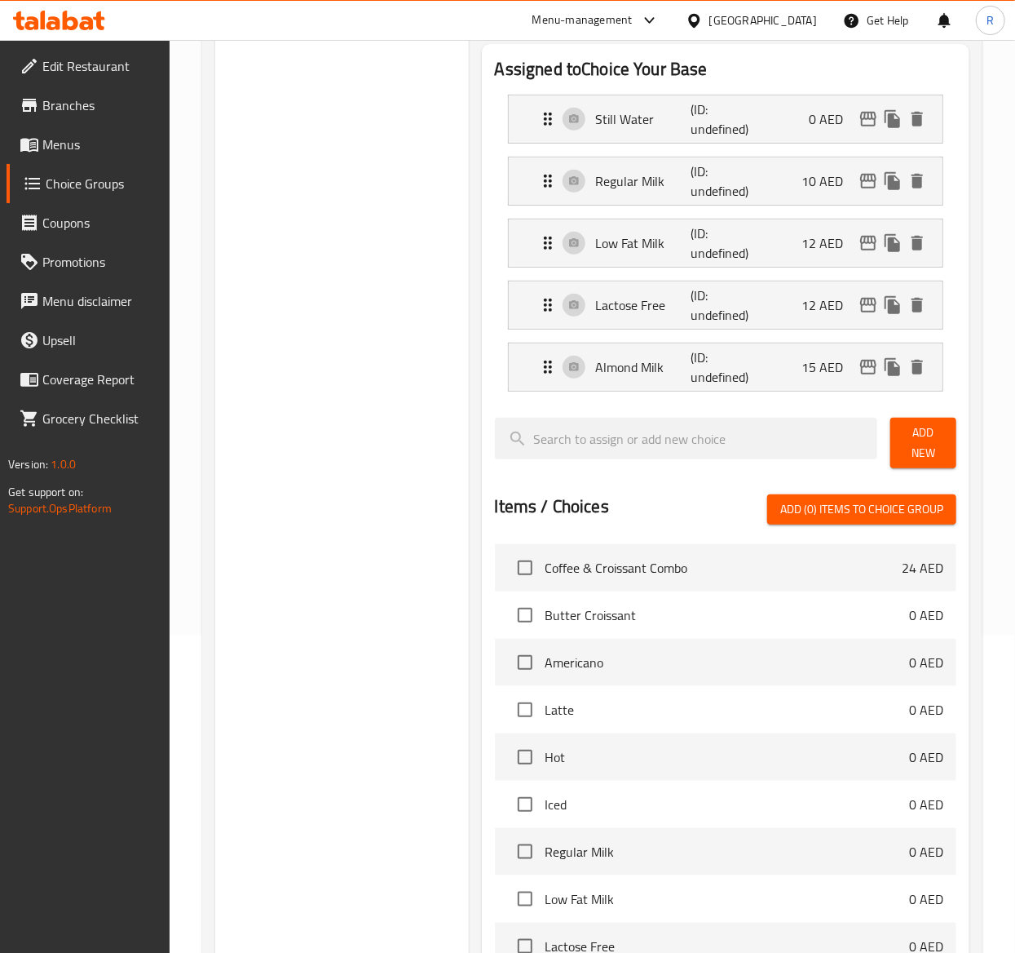
click at [927, 426] on span "Add New" at bounding box center [924, 442] width 40 height 41
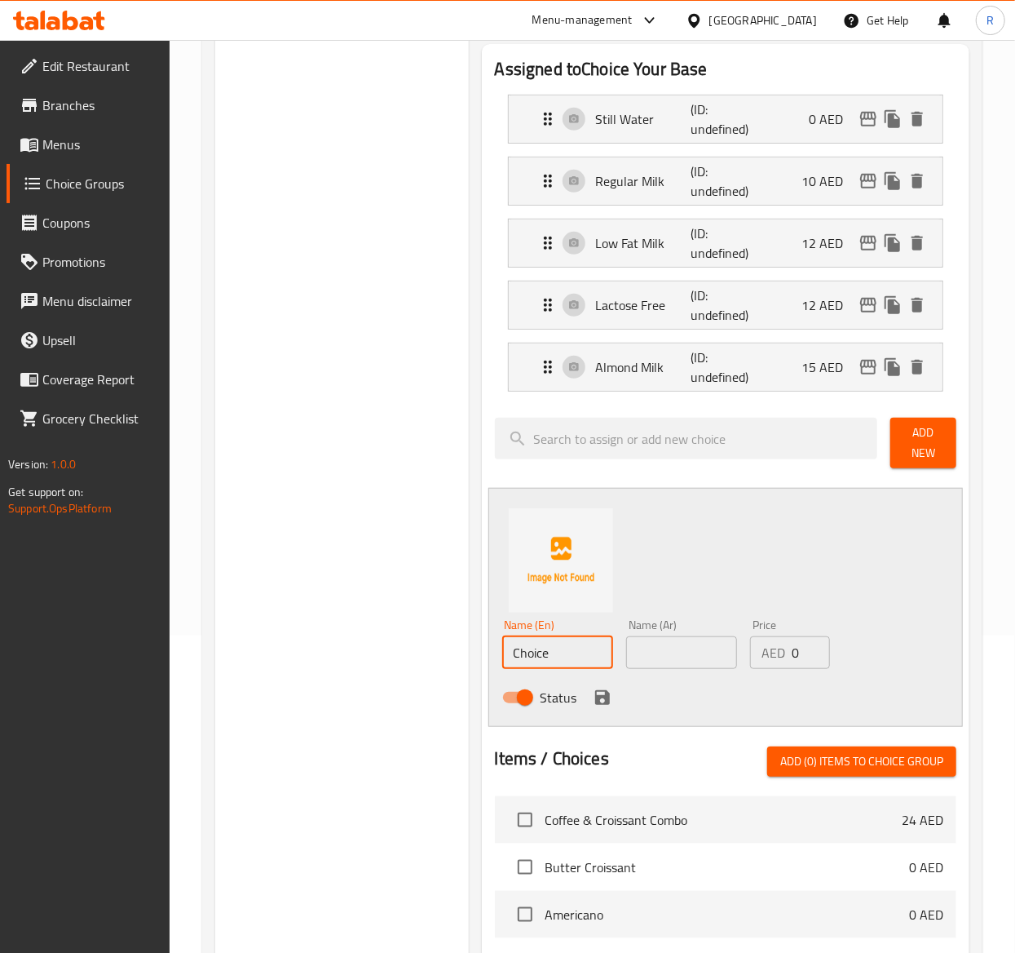
drag, startPoint x: 563, startPoint y: 657, endPoint x: 161, endPoint y: 580, distance: 409.5
click at [161, 580] on div "Edit Restaurant Branches Menus Choice Groups Coupons Promotions Menu disclaimer…" at bounding box center [507, 632] width 1015 height 1818
paste input "Oat Milk"
type input "Oat Milk"
click at [696, 635] on input "text" at bounding box center [681, 652] width 111 height 33
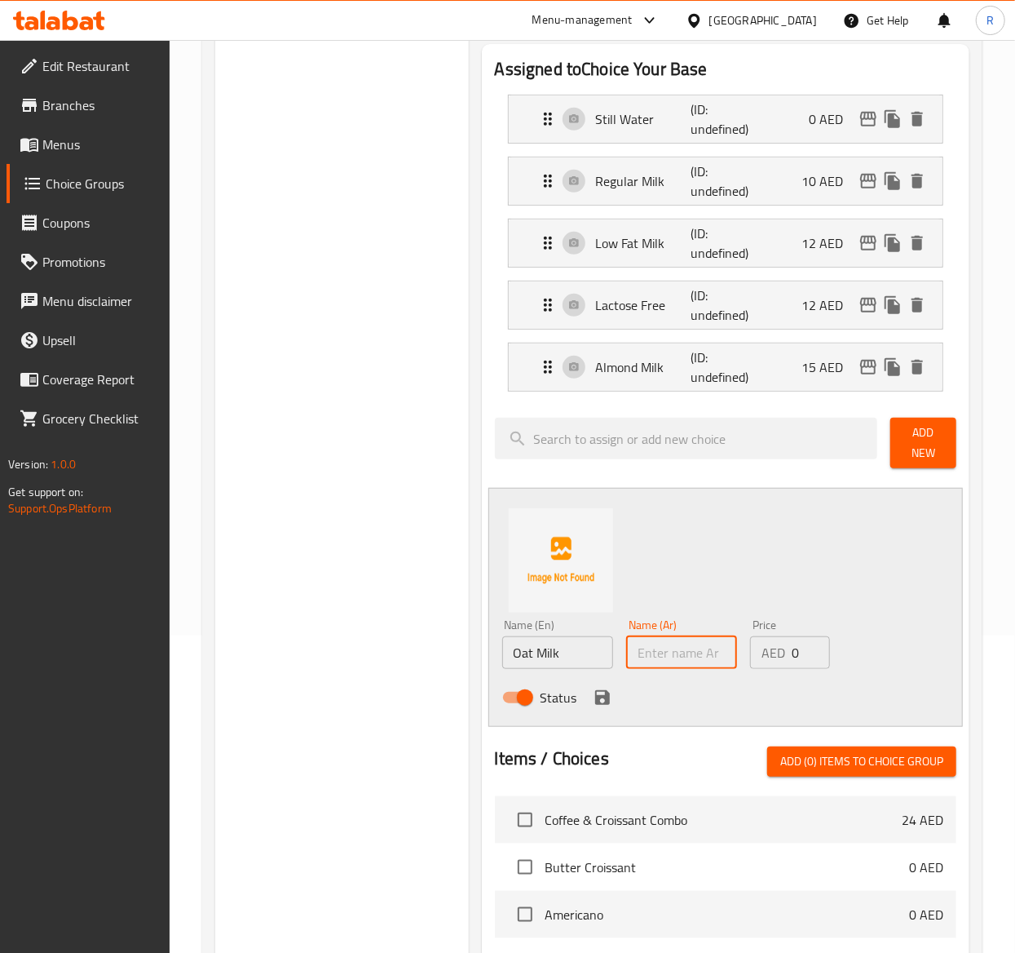
click at [686, 635] on input "text" at bounding box center [681, 652] width 111 height 33
paste input "حليب الشوفان"
type input "حليب الشوفان"
click at [803, 635] on input "0" at bounding box center [811, 652] width 38 height 33
type input "15"
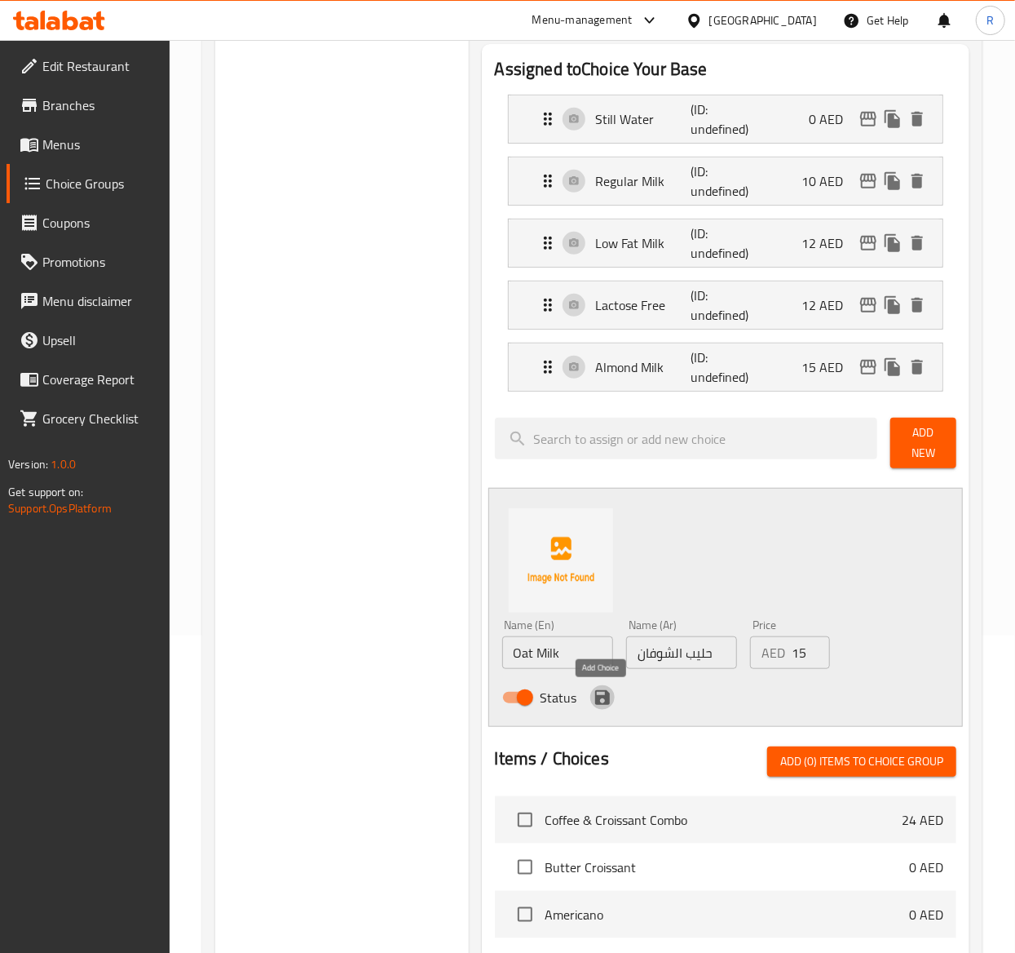
click at [602, 635] on icon "save" at bounding box center [603, 698] width 20 height 20
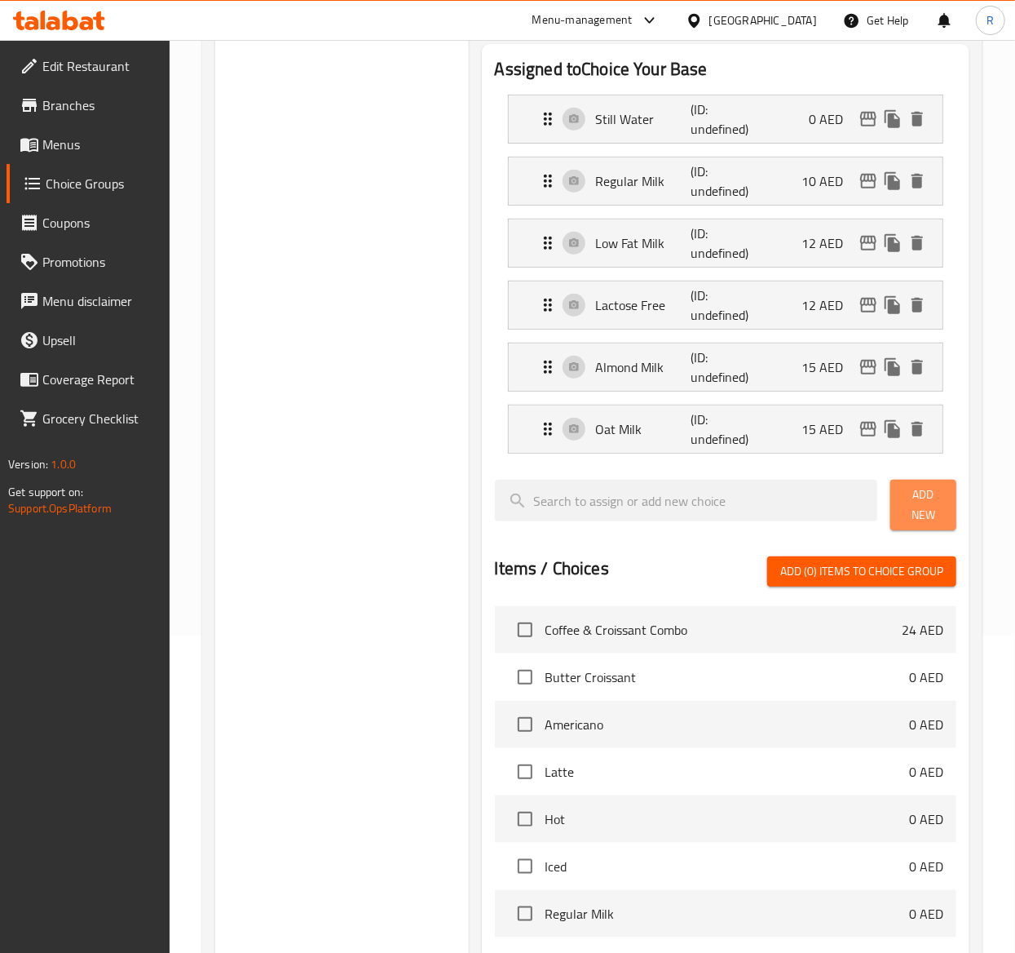
click at [935, 518] on span "Add New" at bounding box center [924, 504] width 40 height 41
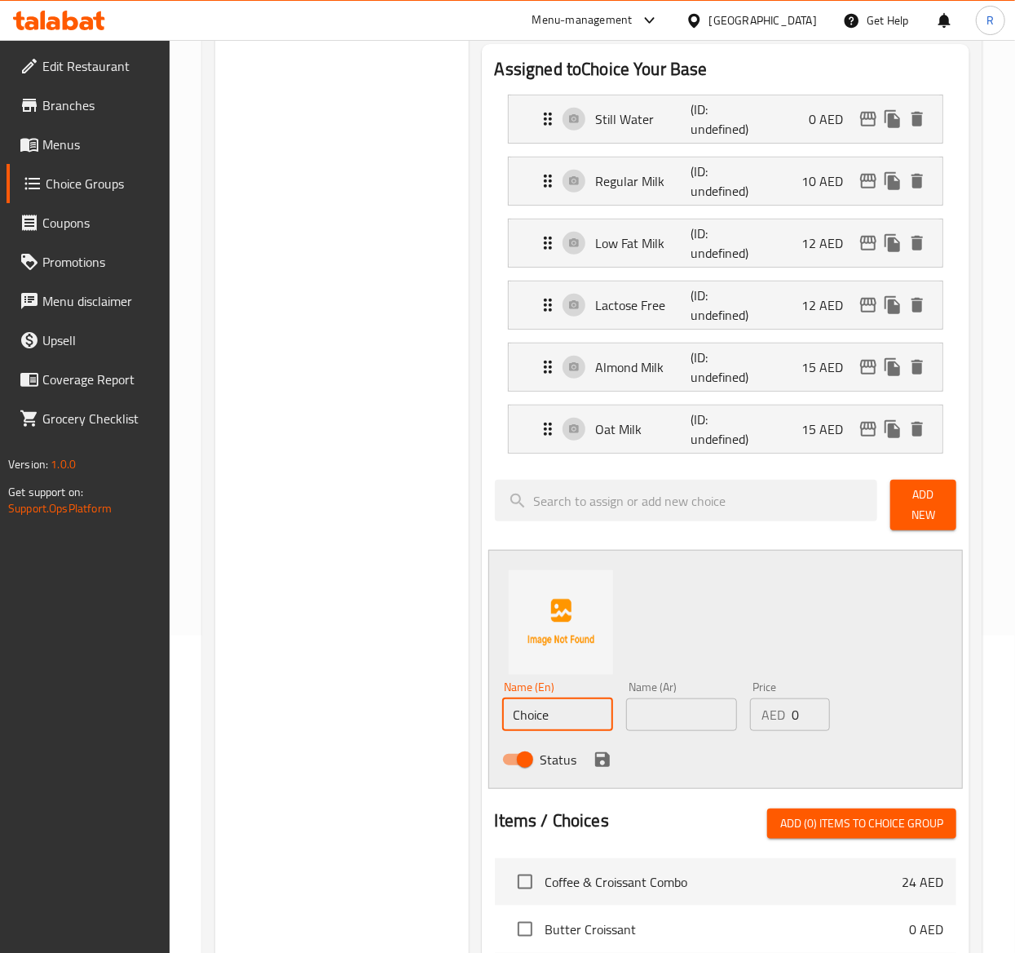
drag, startPoint x: 565, startPoint y: 723, endPoint x: 263, endPoint y: 600, distance: 326.7
click at [263, 600] on div "Choice Groups base Choice Your Base 0 Choice Your Base (ID: 1042689) Choice You…" at bounding box center [595, 712] width 761 height 1689
paste input "oconut Milk"
type input "Coconut Milk"
click at [636, 635] on input "text" at bounding box center [681, 714] width 111 height 33
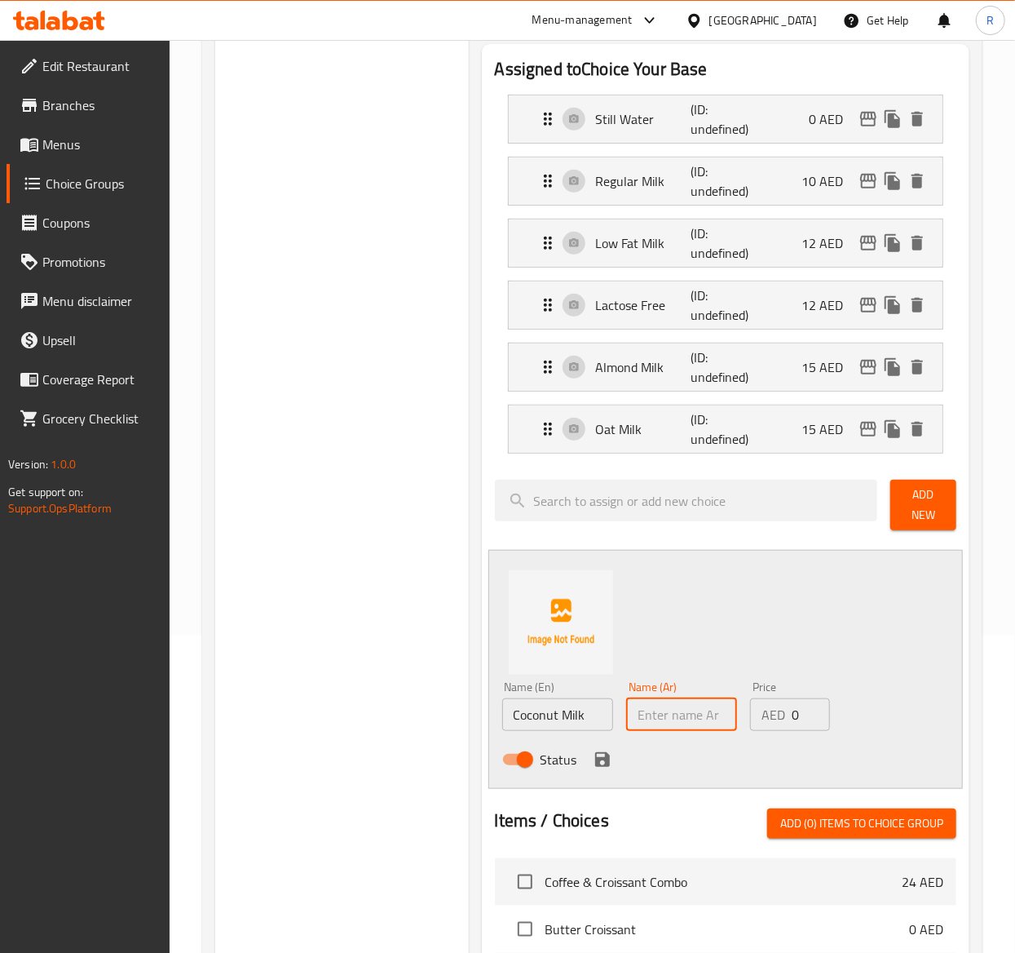
paste input "حليب جوز الهند"
type input "حليب جوز الهند"
click at [799, 635] on input "0" at bounding box center [811, 714] width 38 height 33
type input "15"
click at [597, 635] on icon "save" at bounding box center [602, 759] width 15 height 15
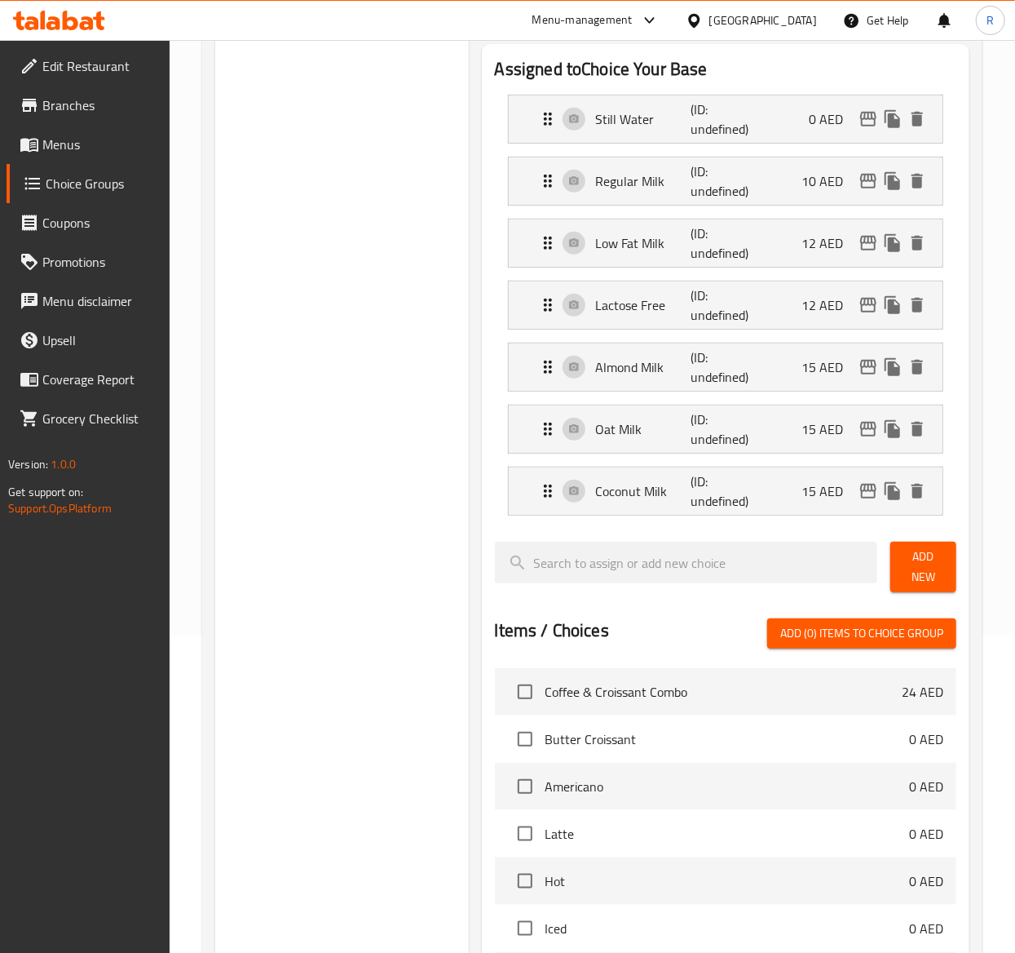
click at [962, 573] on div "Add New" at bounding box center [923, 567] width 79 height 64
click at [941, 573] on span "Add New" at bounding box center [924, 566] width 40 height 41
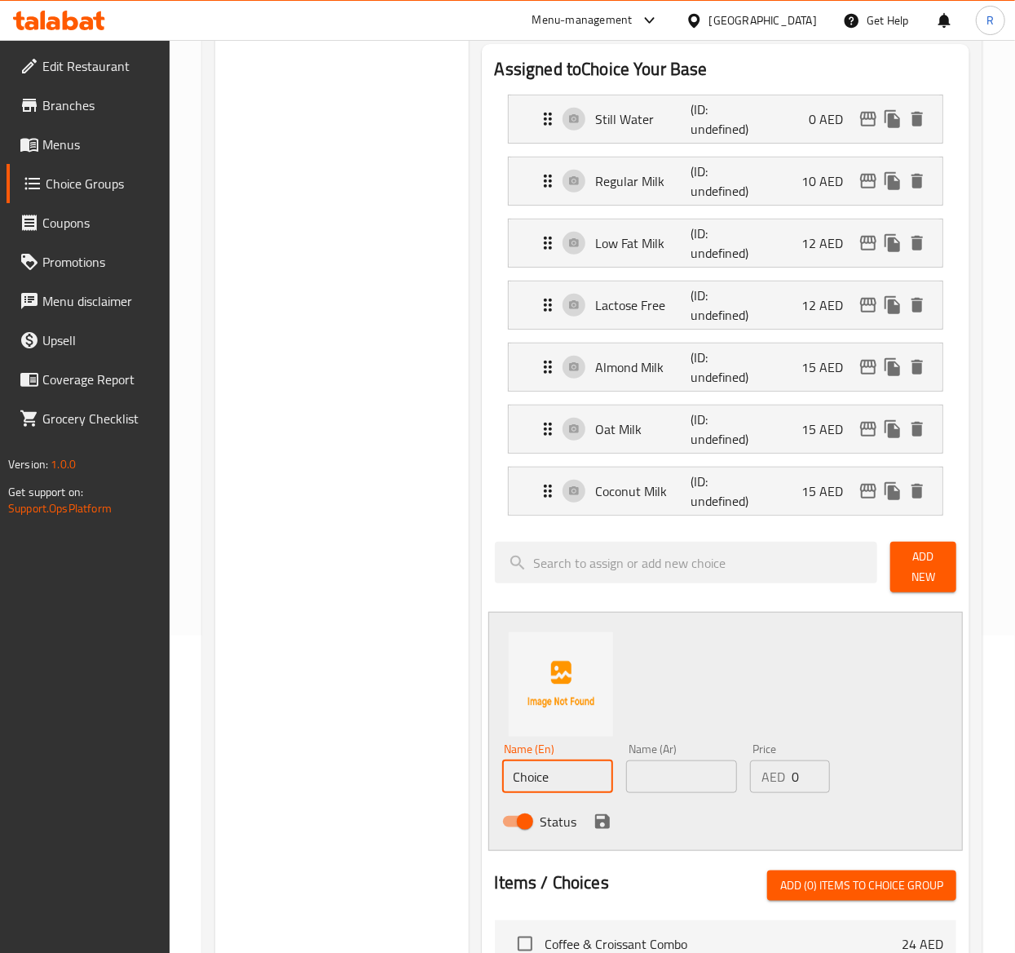
drag, startPoint x: 568, startPoint y: 778, endPoint x: 343, endPoint y: 723, distance: 232.6
click at [343, 635] on div "Choice Groups base Choice Your Base 0 Choice Your Base (ID: 1042689) Choice You…" at bounding box center [595, 743] width 761 height 1751
paste input "oconut Water"
type input "Coconut Water"
click at [683, 635] on input "text" at bounding box center [681, 776] width 111 height 33
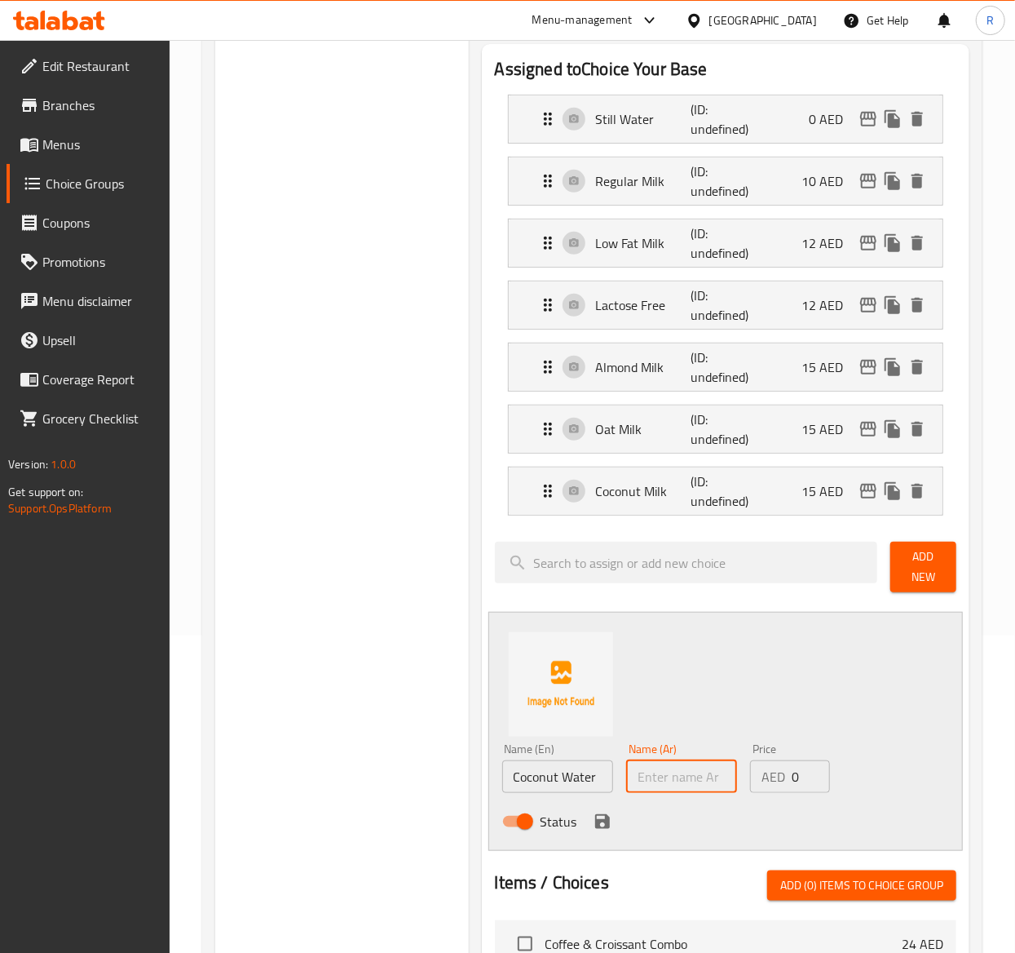
paste input "ماء جوز الهند"
type input "ماء جوز الهند"
click at [803, 635] on input "0" at bounding box center [811, 776] width 38 height 33
type input "15"
click at [604, 635] on button "save" at bounding box center [602, 821] width 24 height 24
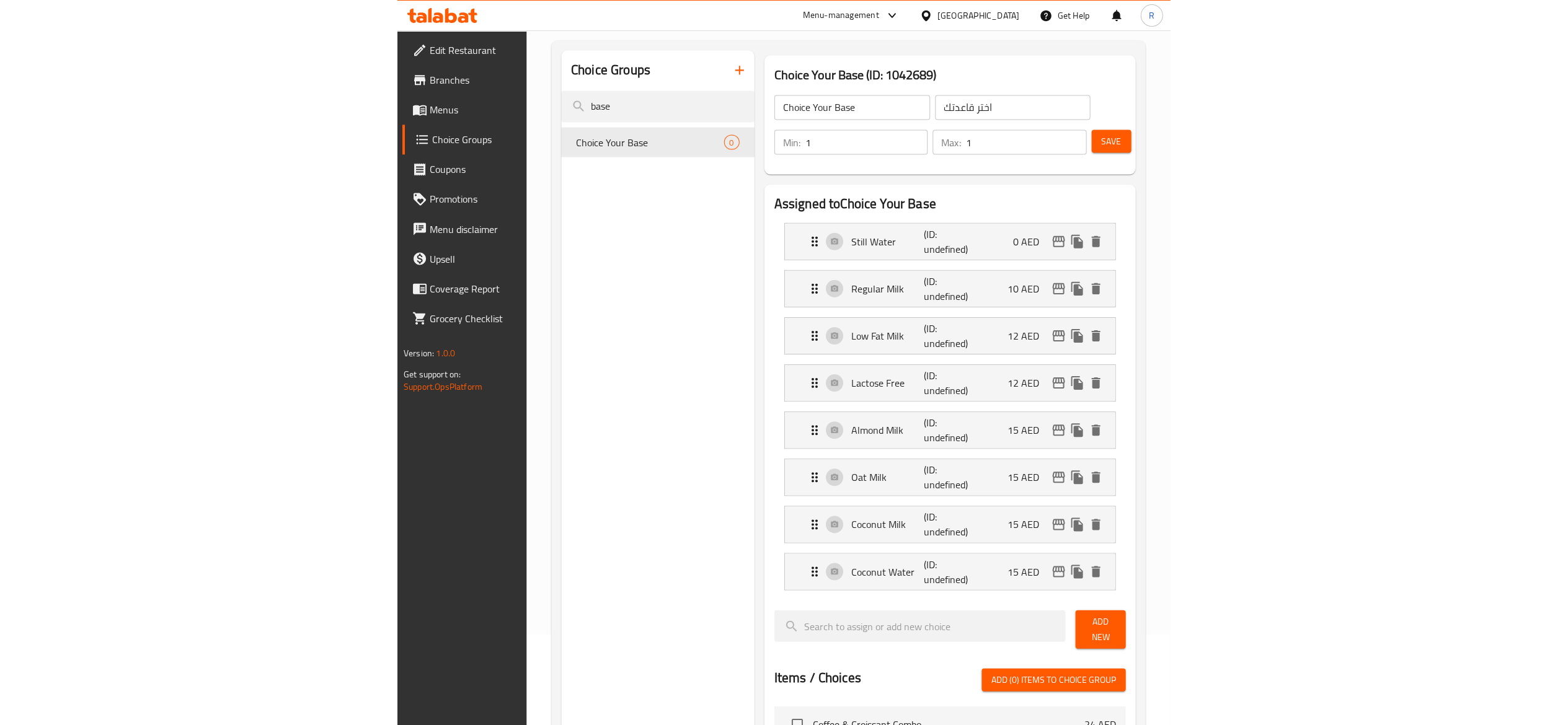
scroll to position [40, 0]
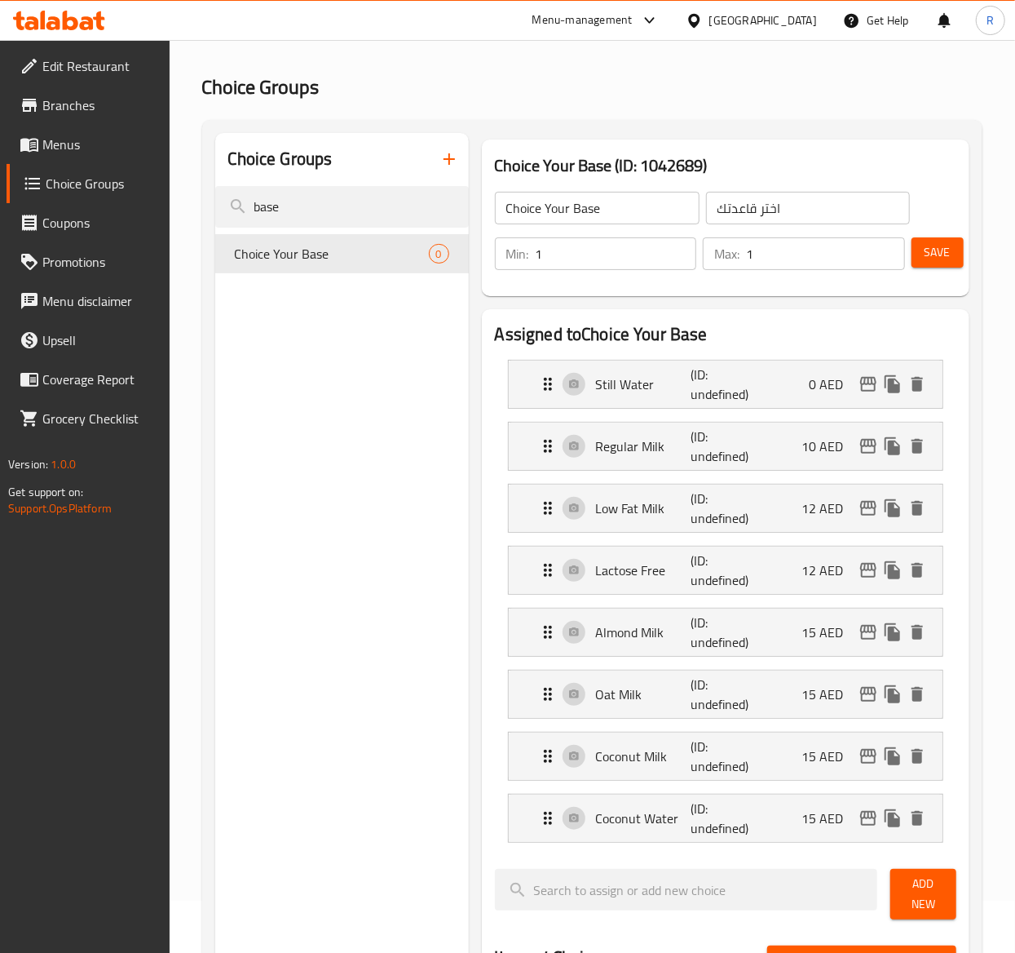
click at [947, 251] on span "Save" at bounding box center [938, 252] width 26 height 20
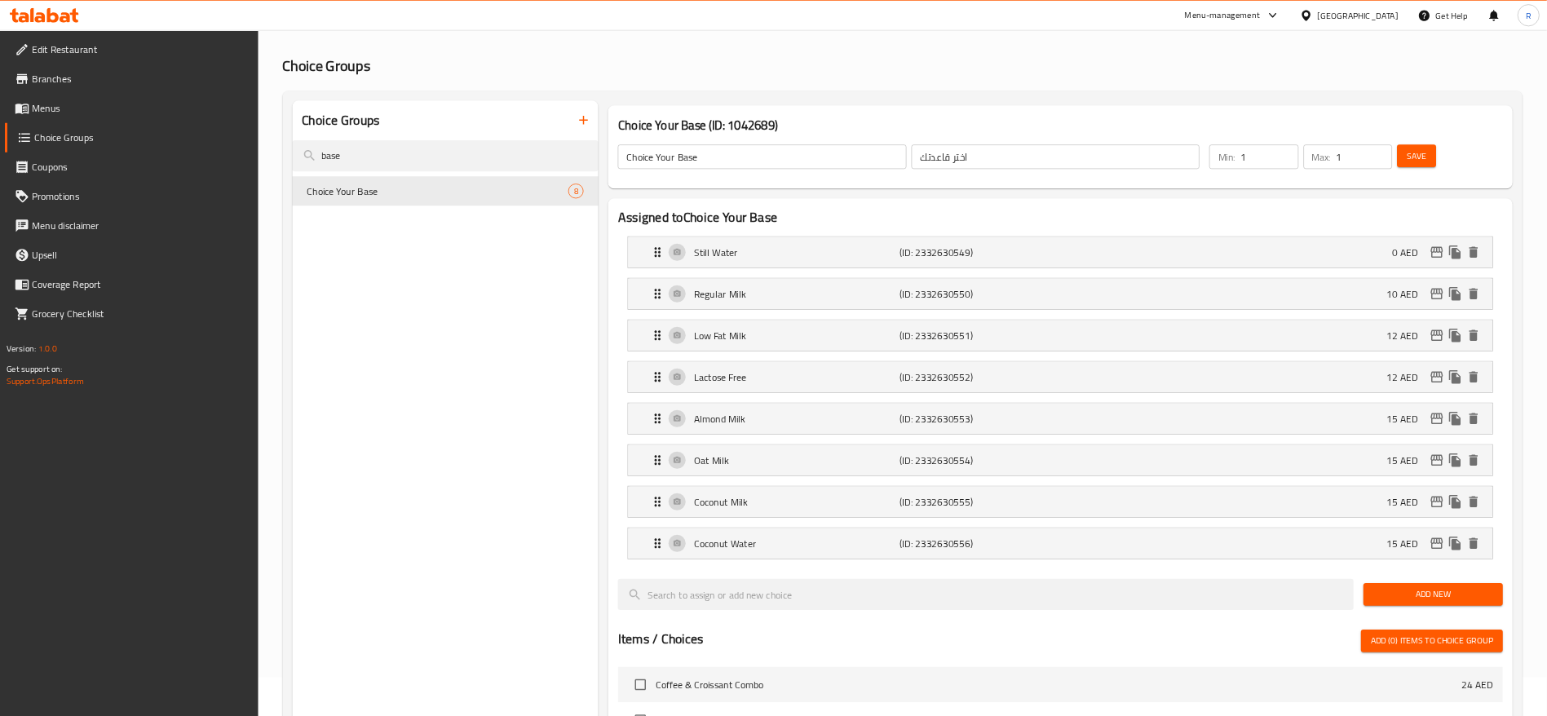
scroll to position [0, 0]
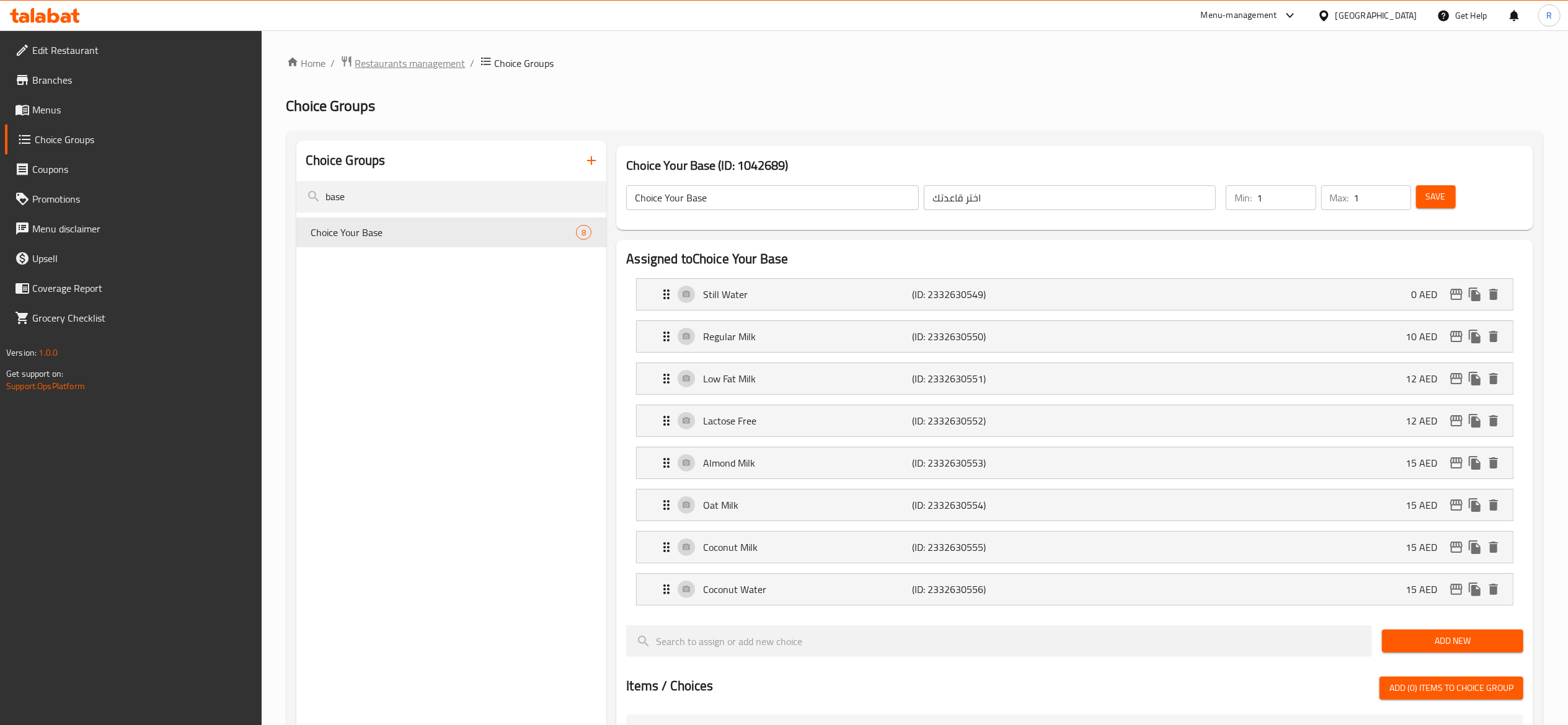
click at [427, 67] on span "Restaurants management" at bounding box center [410, 63] width 110 height 15
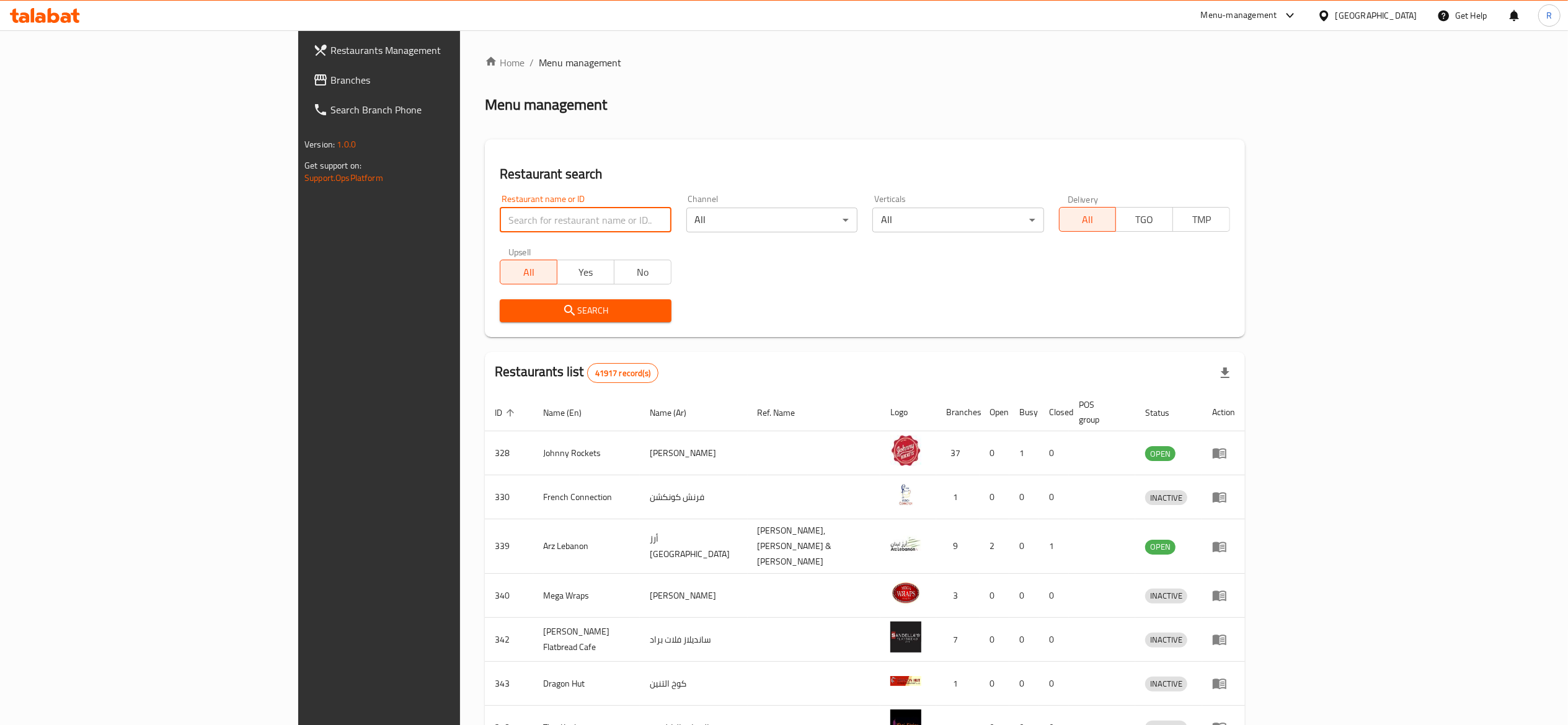
click at [499, 226] on input "search" at bounding box center [584, 220] width 171 height 25
type input "everyday roastery"
click button "Search" at bounding box center [584, 311] width 171 height 23
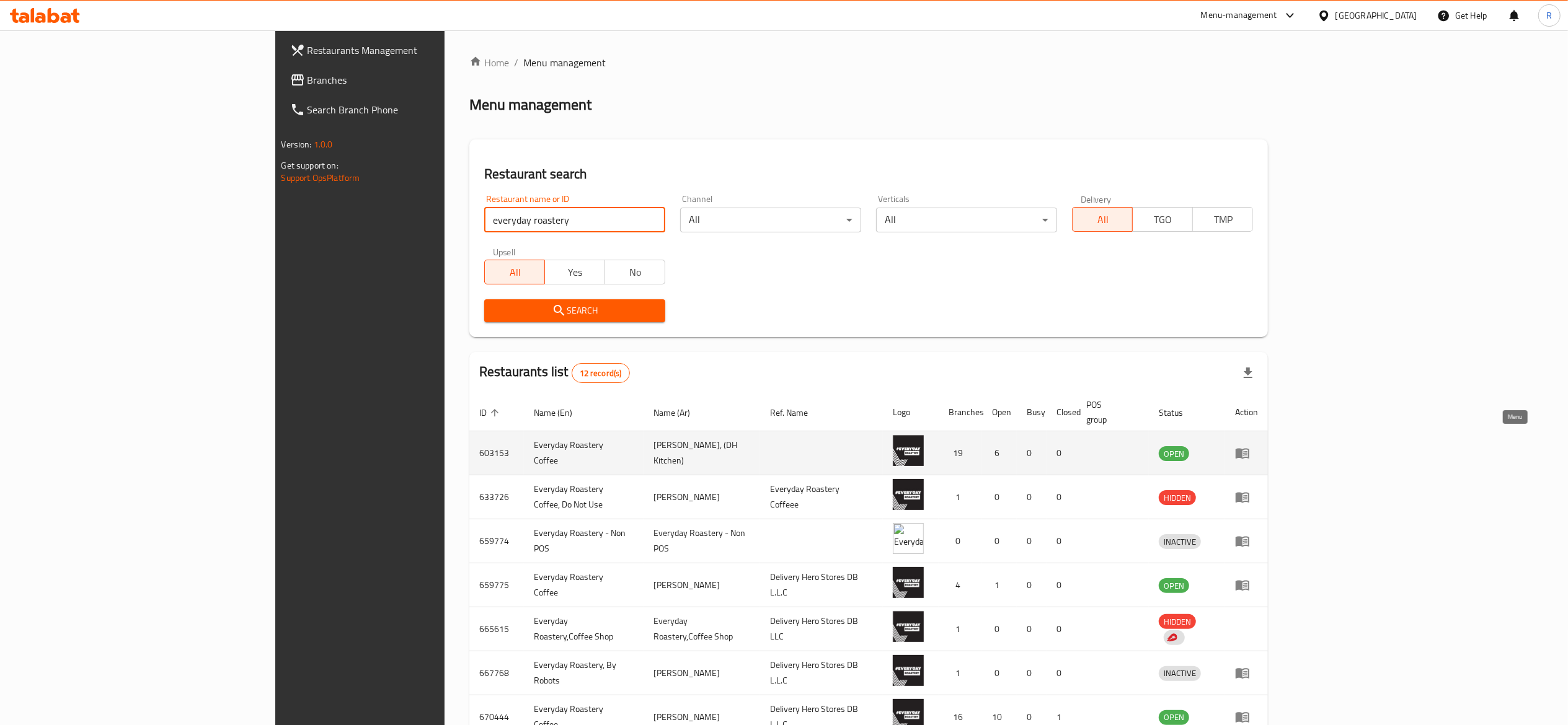
click at [1044, 448] on icon "enhanced table" at bounding box center [1242, 454] width 14 height 11
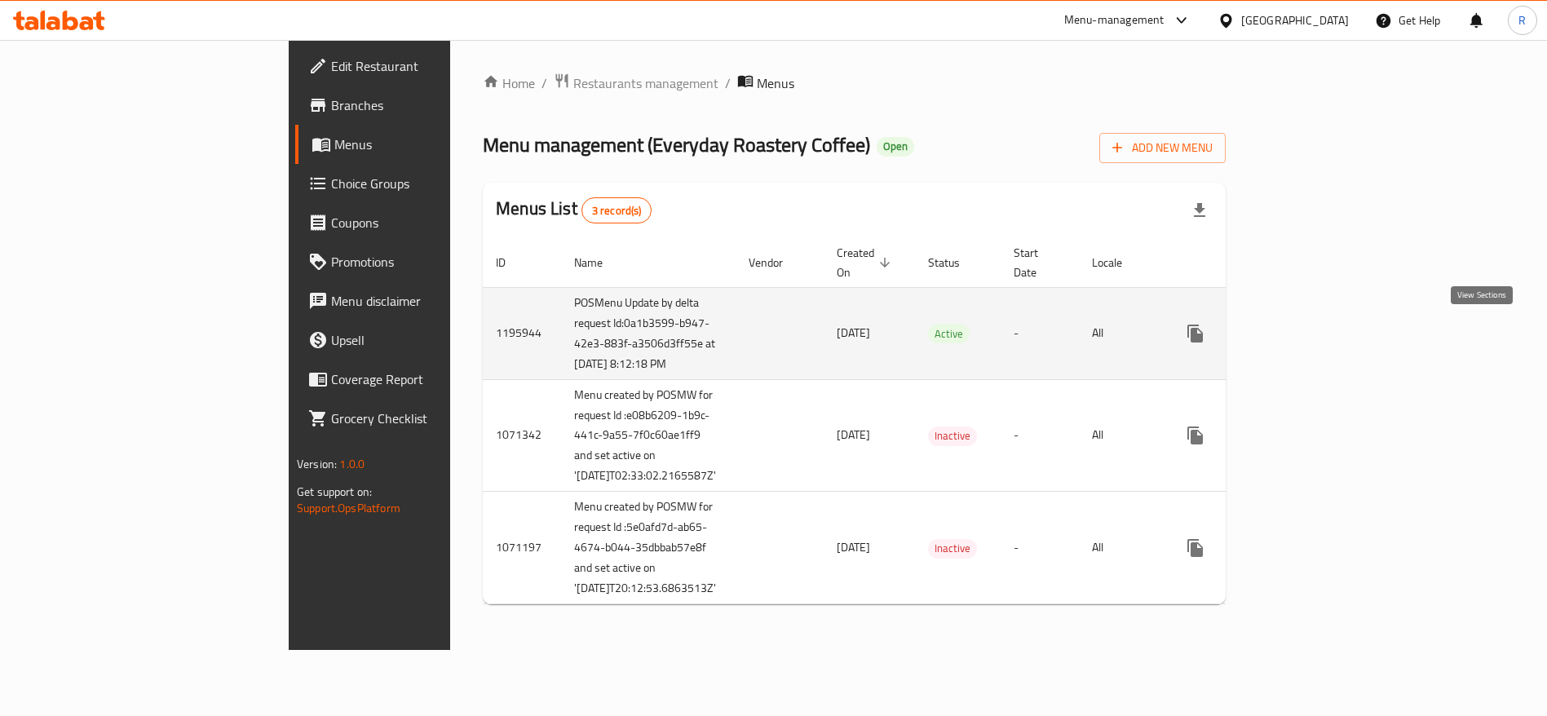
click at [1323, 338] on icon "enhanced table" at bounding box center [1313, 334] width 20 height 20
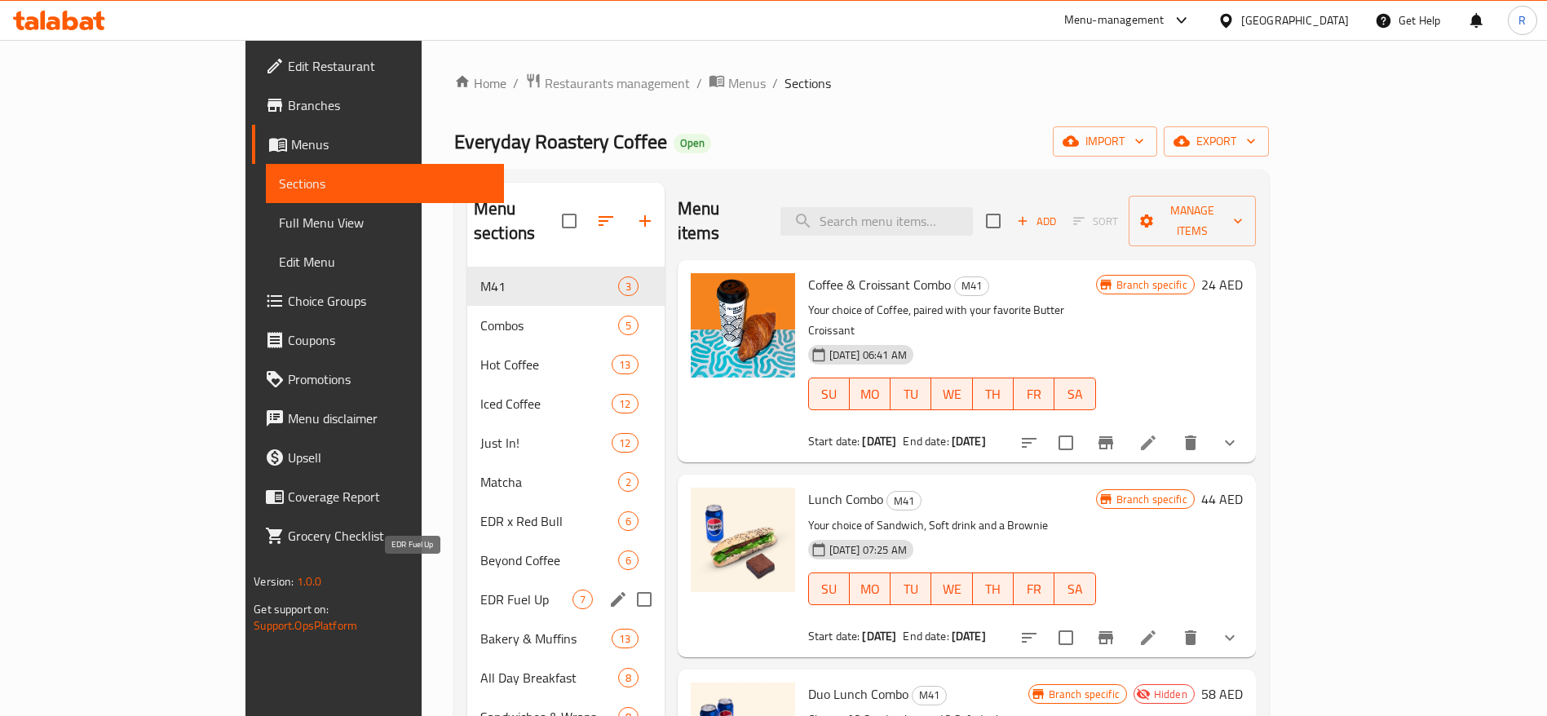
click at [480, 590] on span "EDR Fuel Up" at bounding box center [526, 600] width 92 height 20
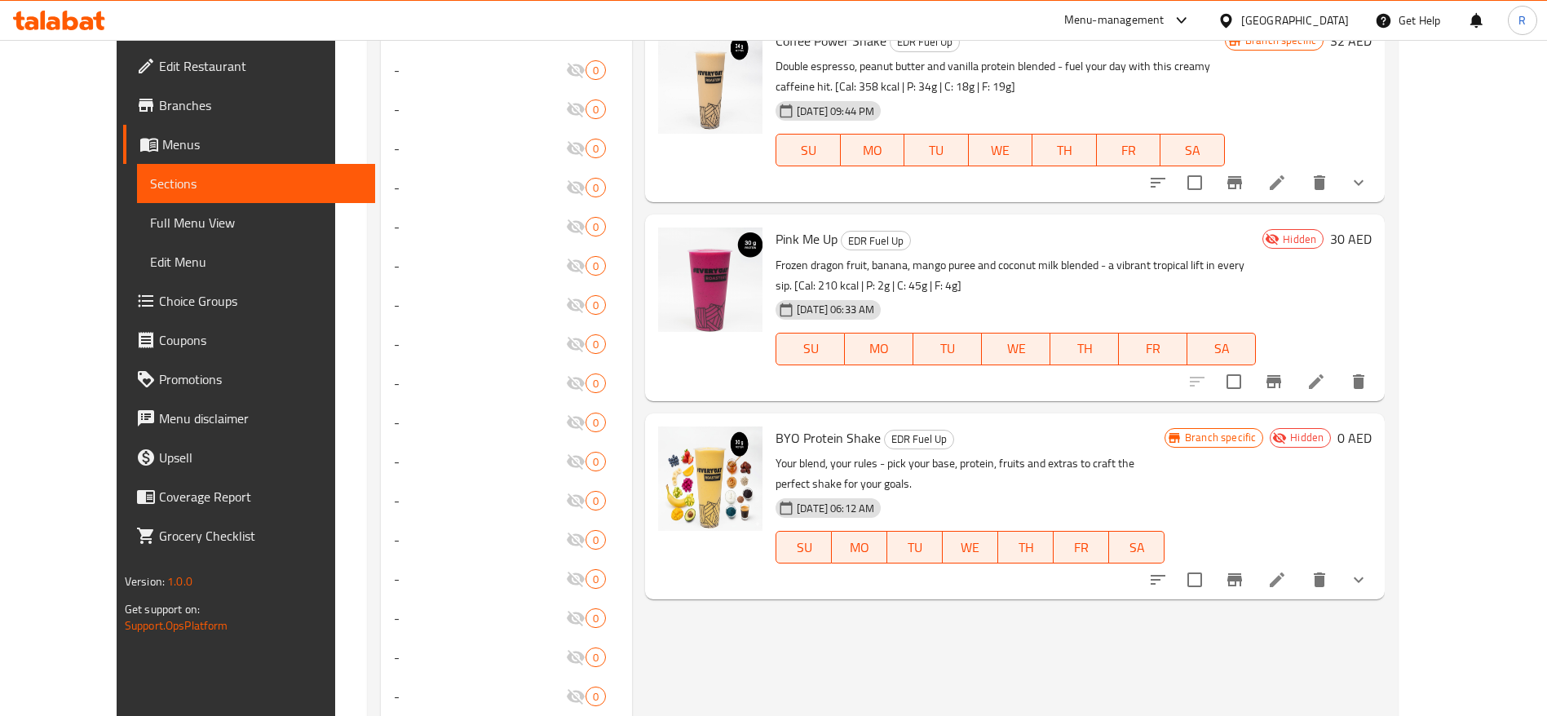
scroll to position [1014, 0]
click at [1287, 570] on icon at bounding box center [1277, 580] width 20 height 20
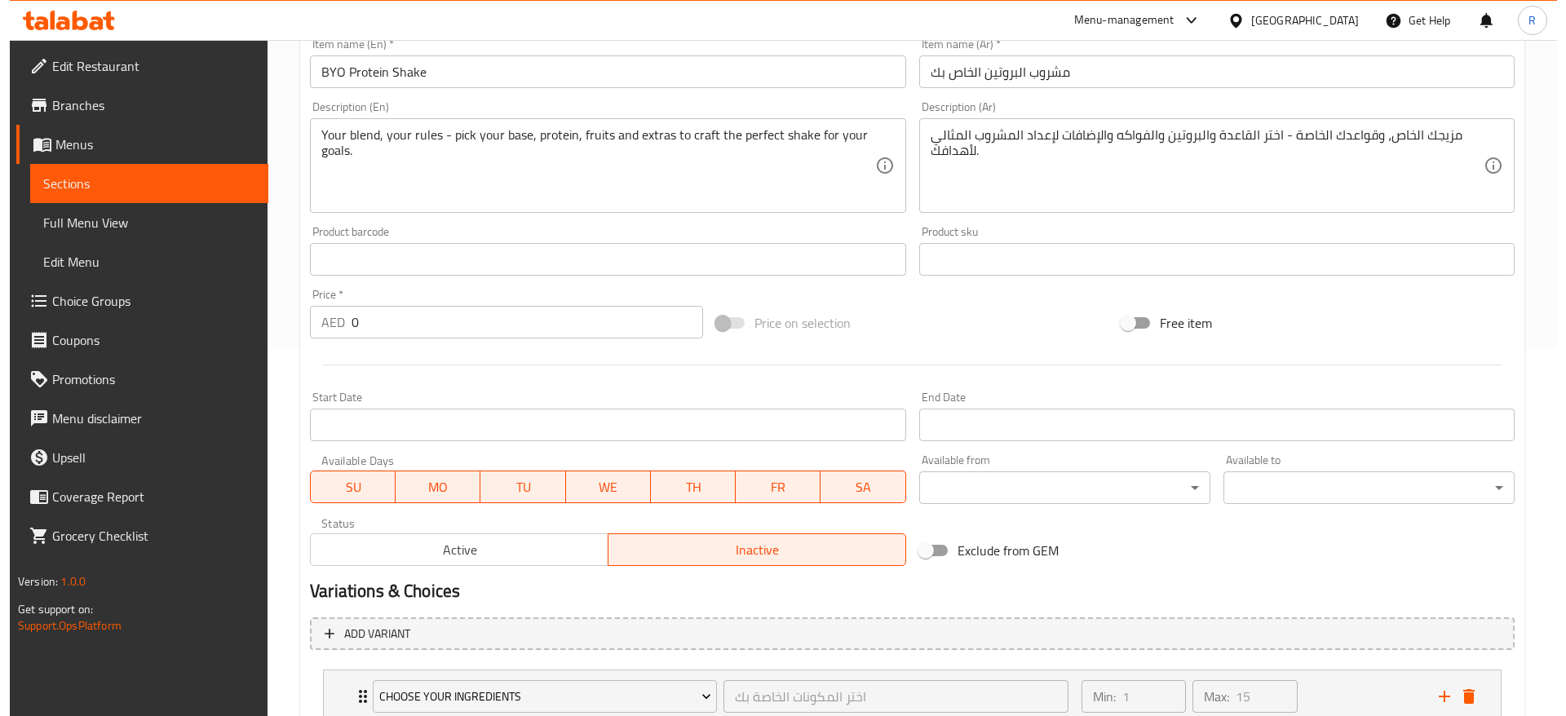
scroll to position [487, 0]
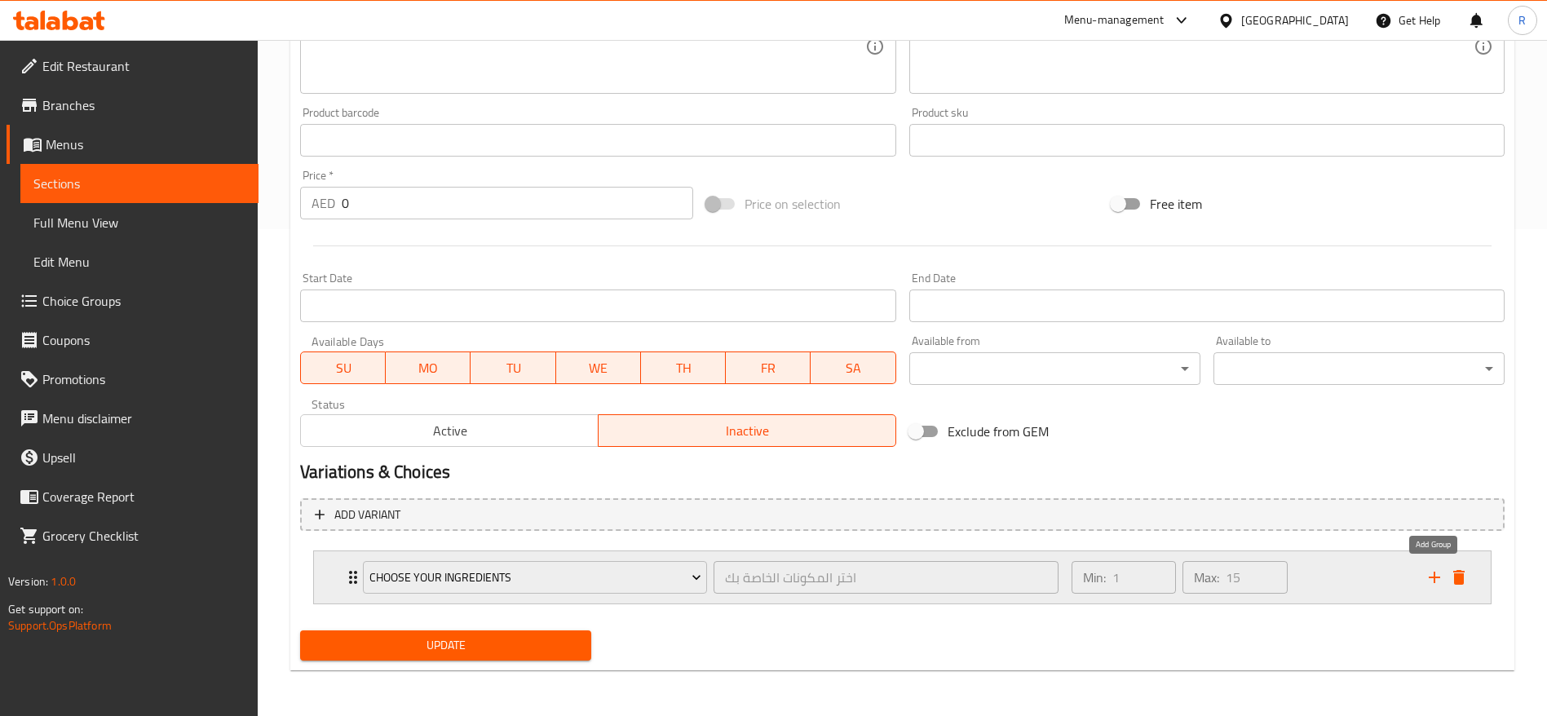
click at [1374, 585] on icon "add" at bounding box center [1435, 578] width 20 height 20
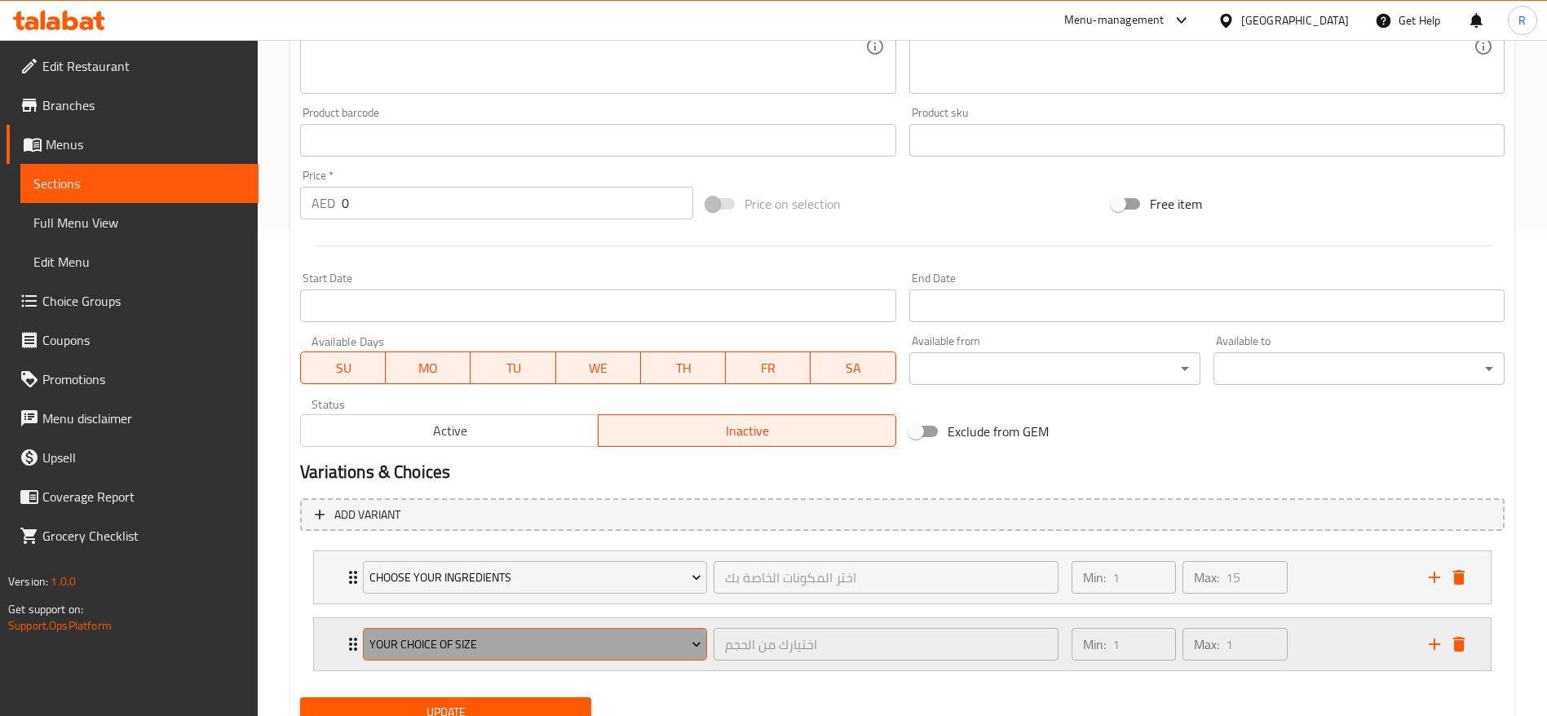
click at [438, 635] on span "Your Choice Of Size" at bounding box center [535, 645] width 332 height 20
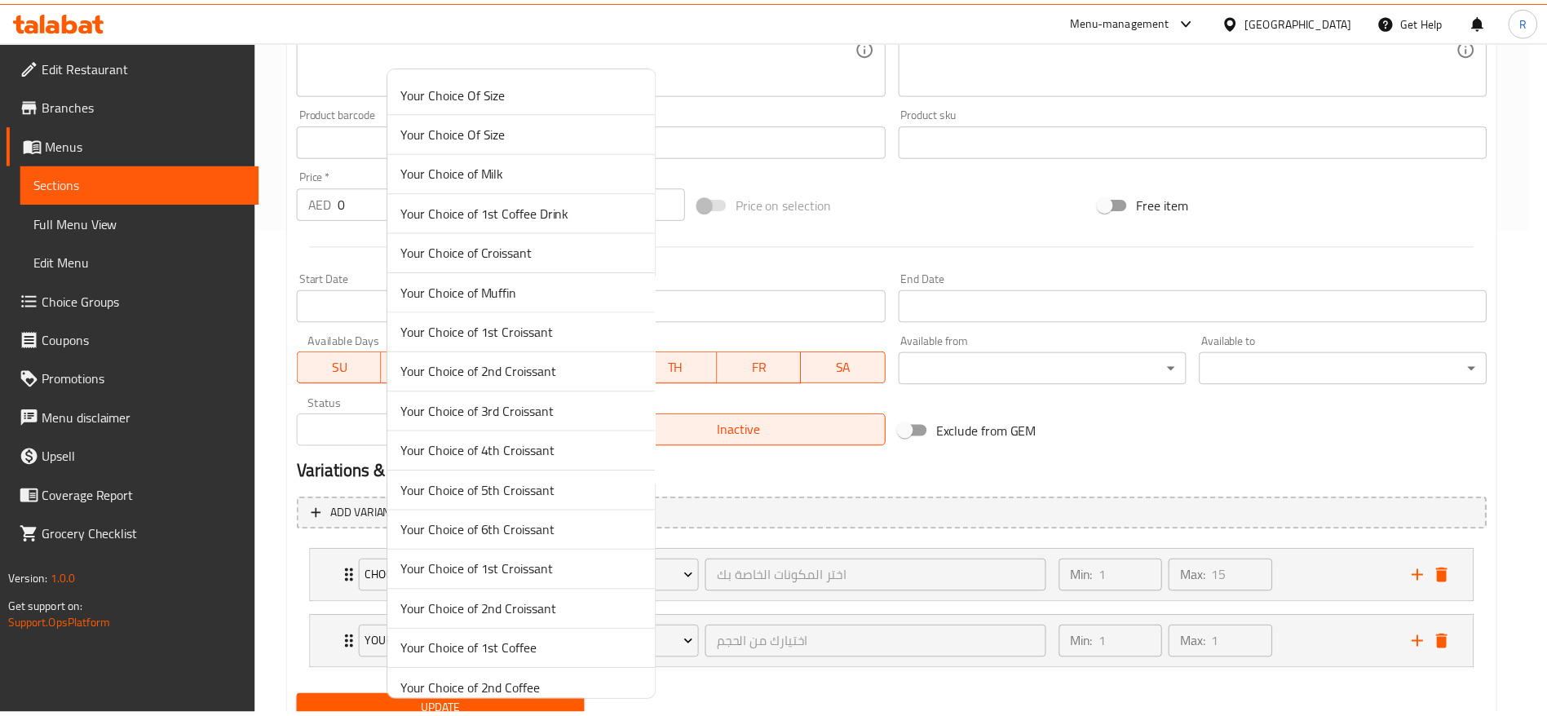
scroll to position [3864, 0]
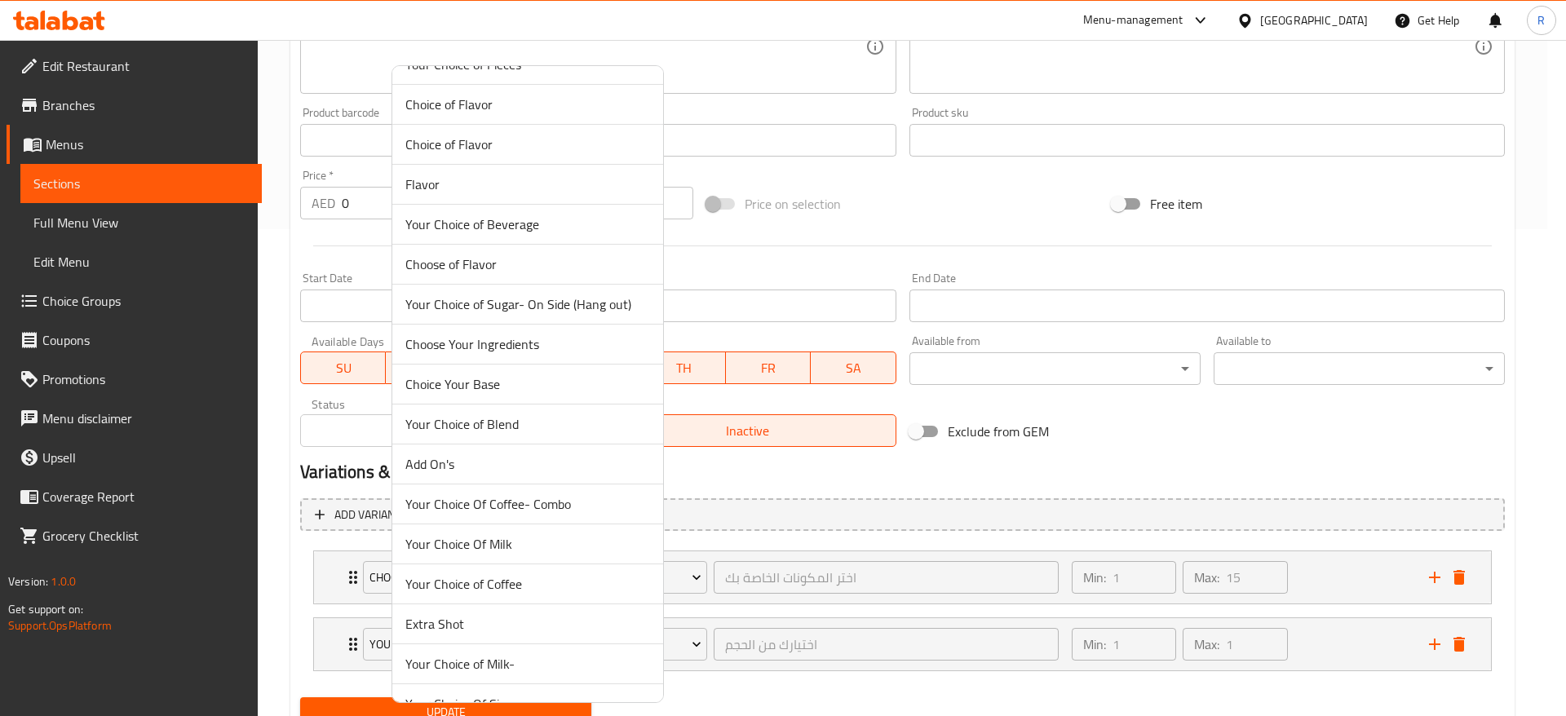
click at [596, 378] on span "Choice Your Base" at bounding box center [527, 384] width 245 height 20
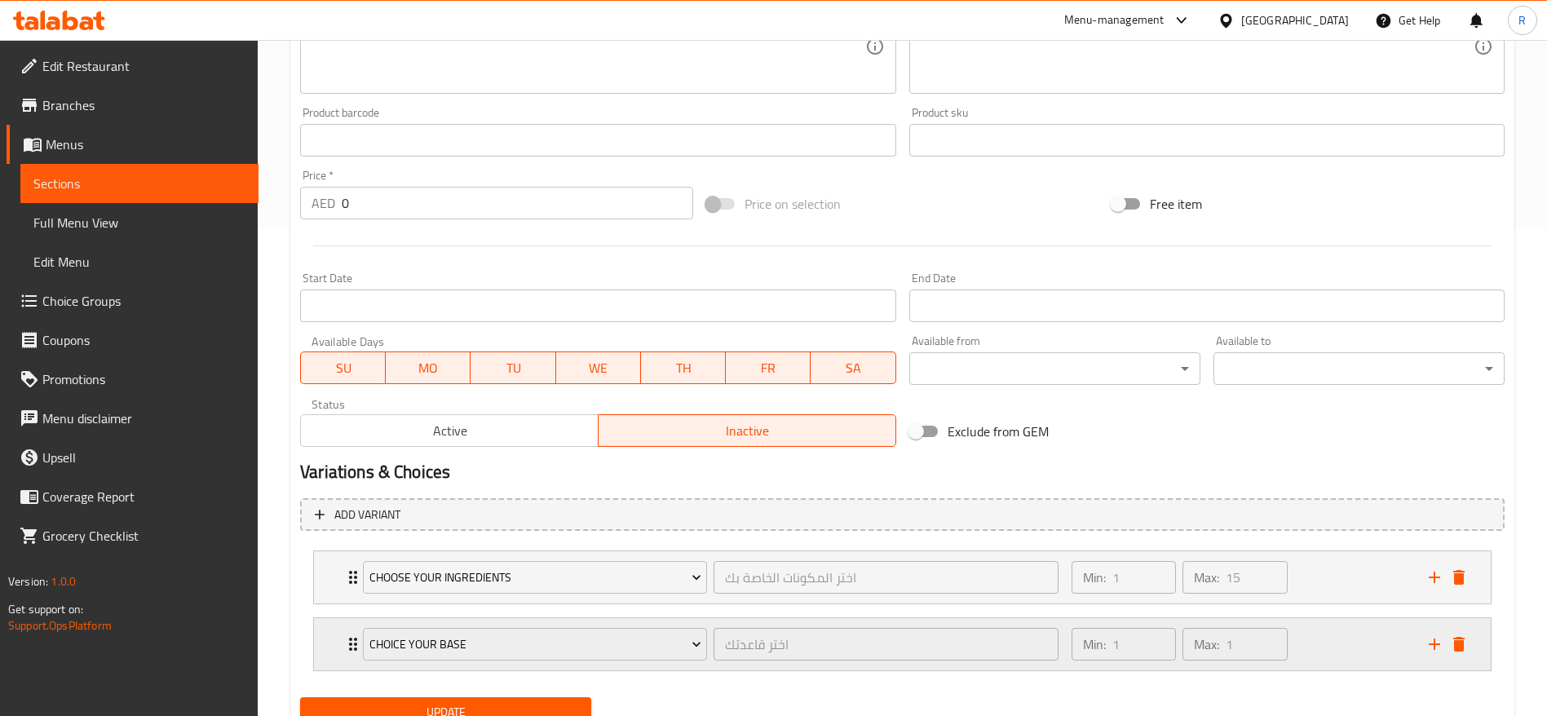
click at [346, 635] on icon "Expand" at bounding box center [353, 645] width 20 height 20
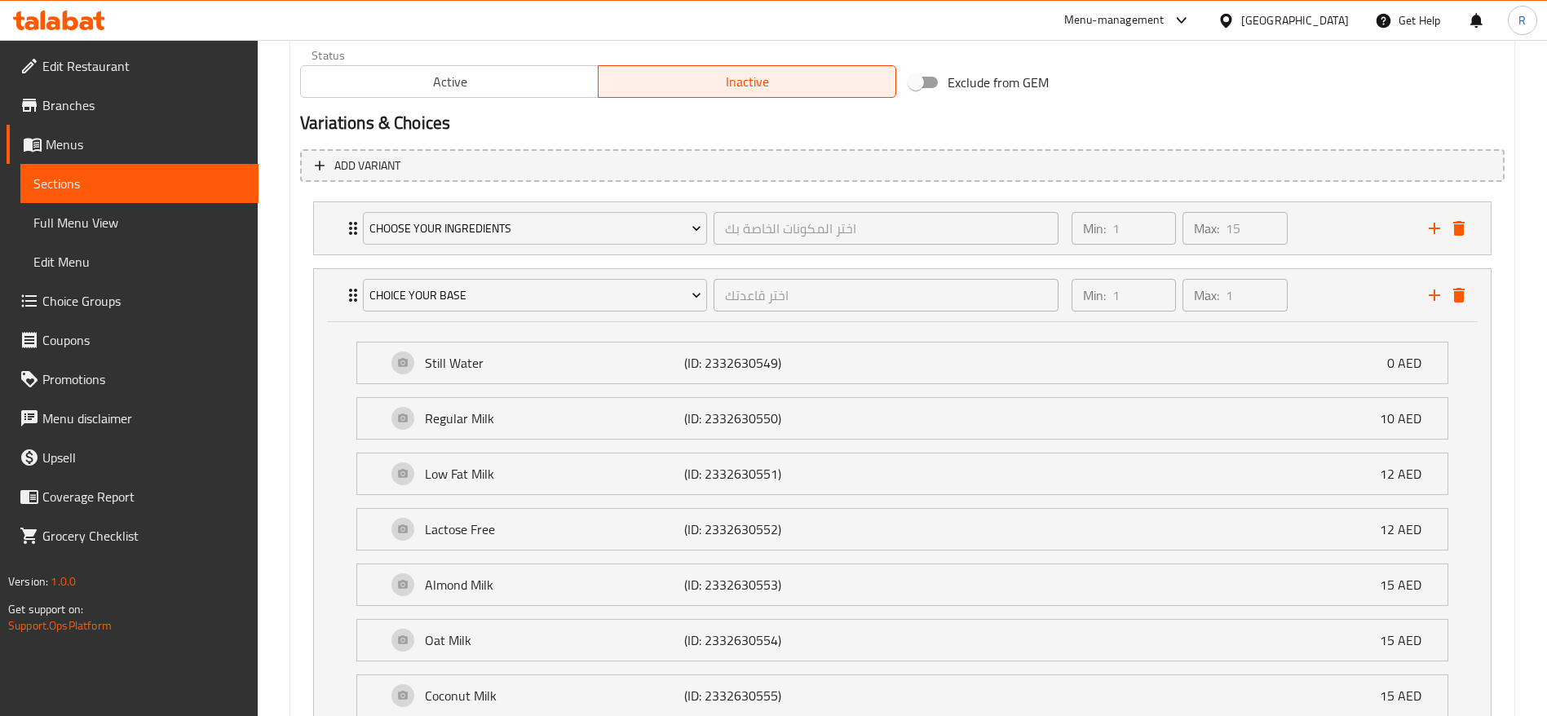
scroll to position [745, 0]
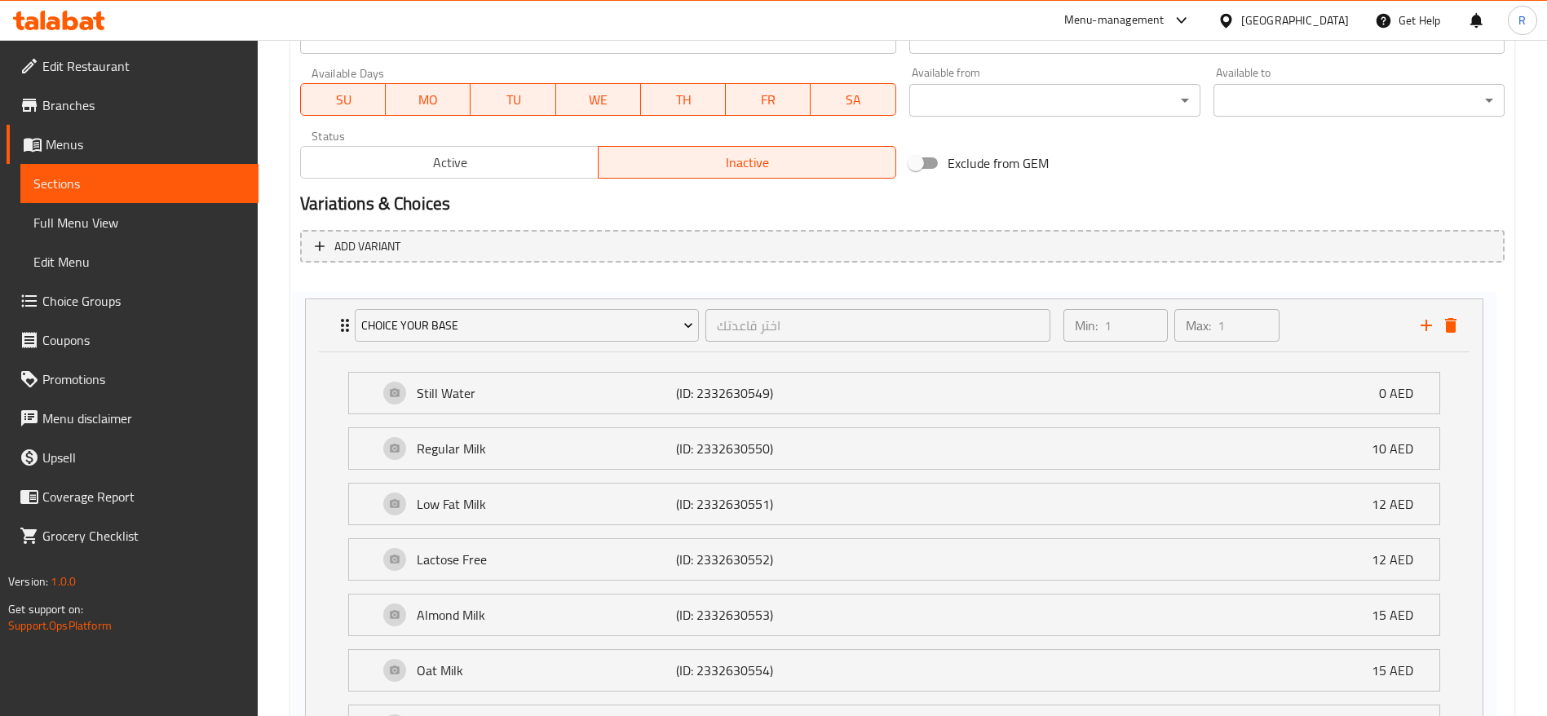
drag, startPoint x: 351, startPoint y: 382, endPoint x: 342, endPoint y: 310, distance: 72.3
click at [342, 310] on div "Choose Your Ingredients اختر المكونات الخاصة بك ​ Min: 1 ​ Max: 15 ​ Protein Po…" at bounding box center [902, 581] width 1205 height 611
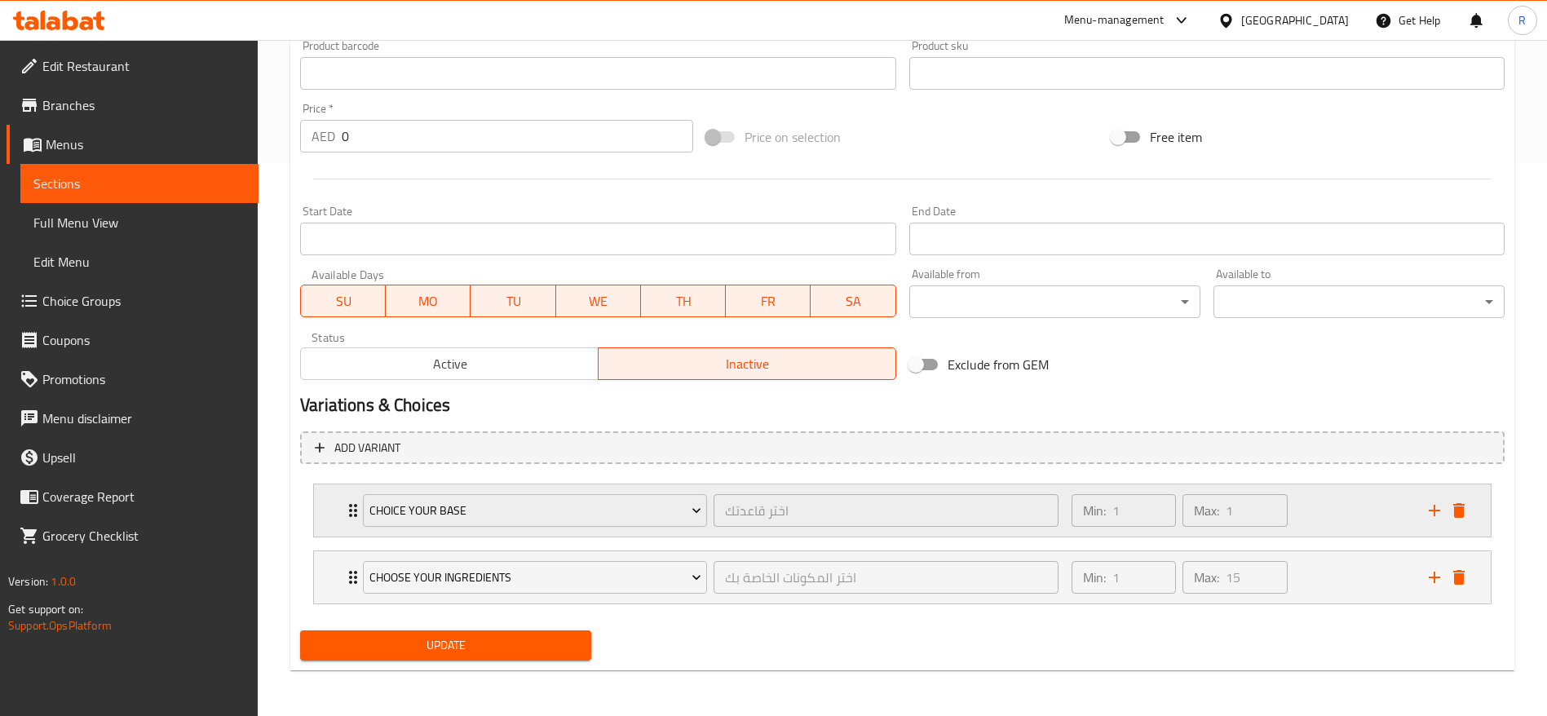
scroll to position [554, 0]
click at [356, 635] on span "Update" at bounding box center [445, 645] width 265 height 20
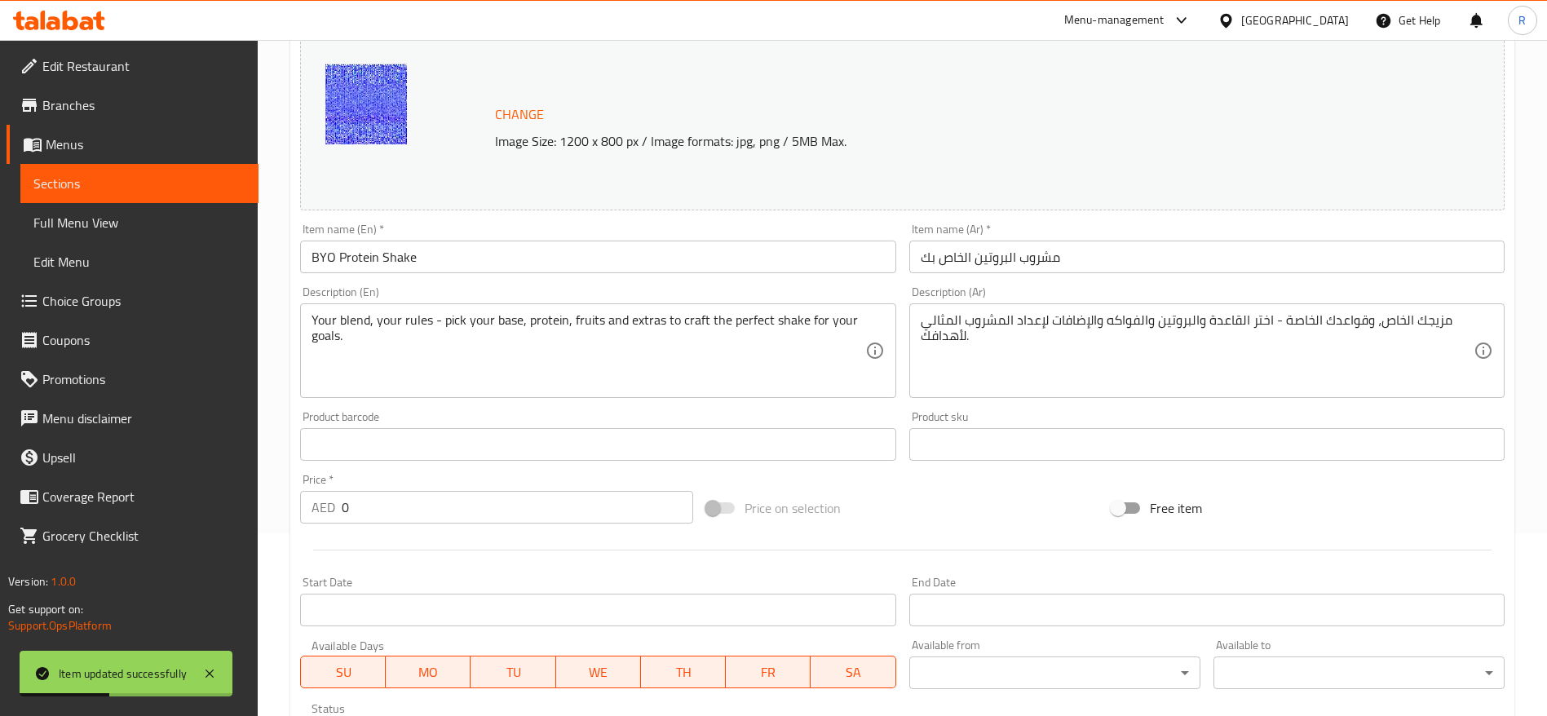
scroll to position [0, 0]
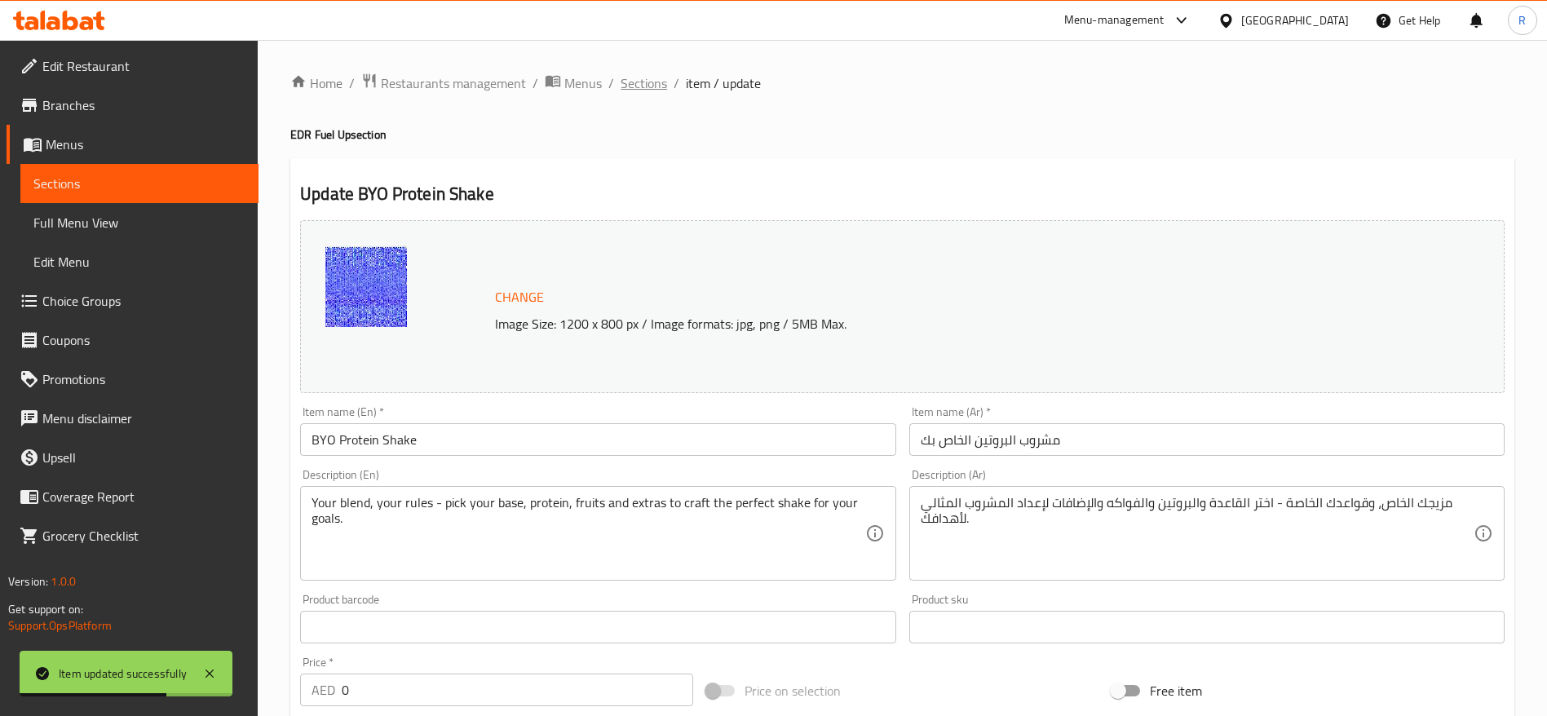
click at [633, 86] on span "Sections" at bounding box center [644, 83] width 46 height 20
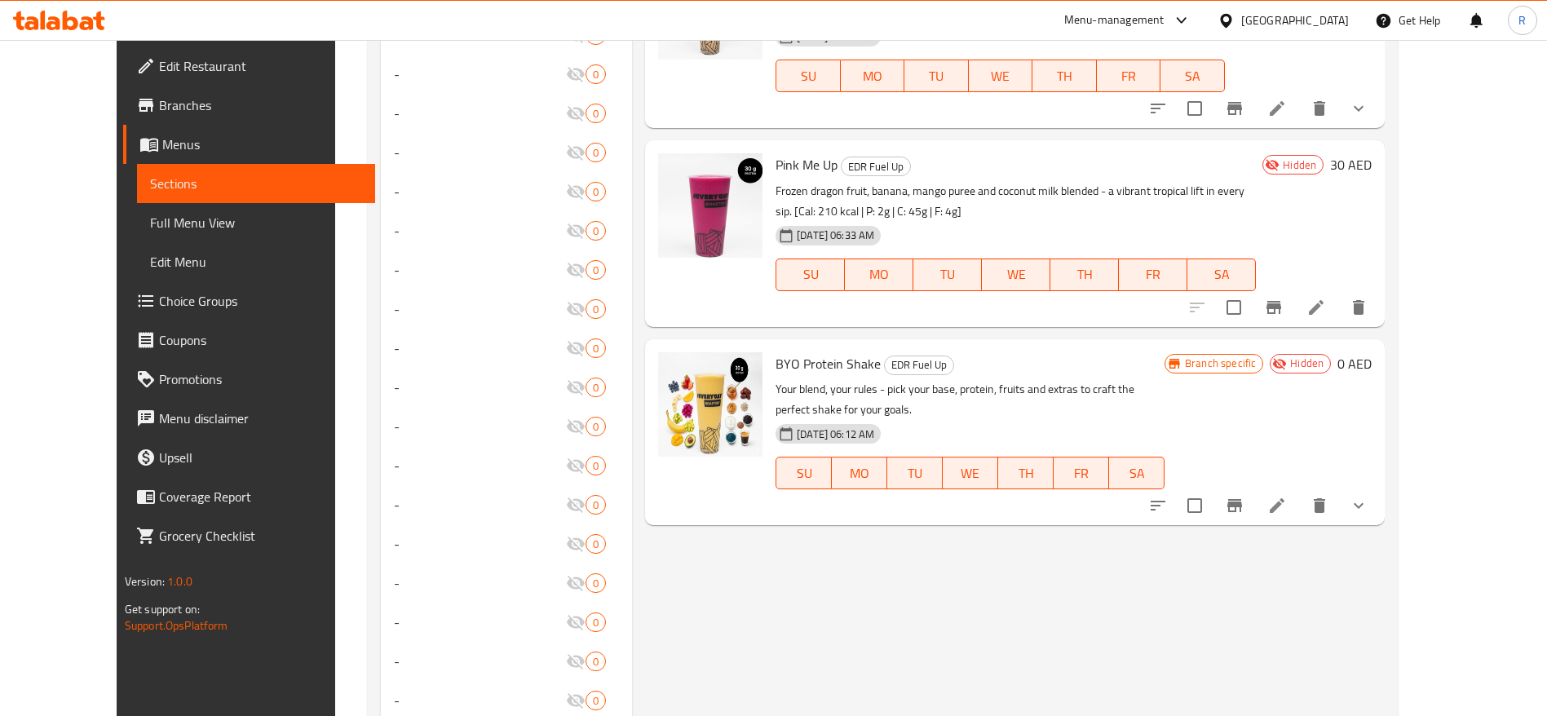
scroll to position [1102, 0]
